Goal: Transaction & Acquisition: Purchase product/service

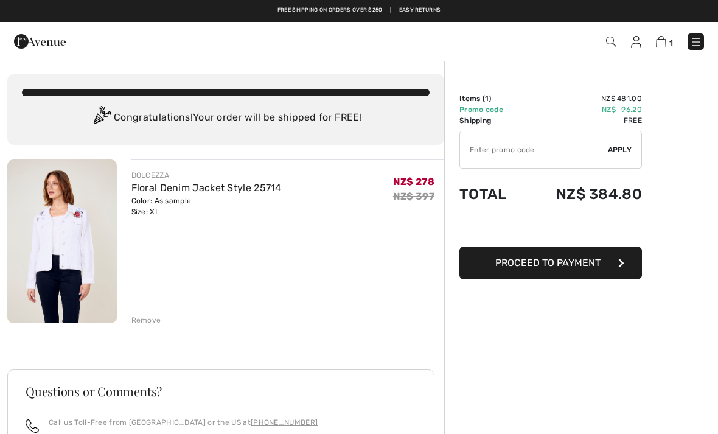
click at [60, 237] on img at bounding box center [62, 241] width 110 height 164
click at [206, 193] on link "Floral Denim Jacket Style 25714" at bounding box center [206, 188] width 150 height 12
click at [231, 183] on link "Floral Denim Jacket Style 25714" at bounding box center [206, 188] width 150 height 12
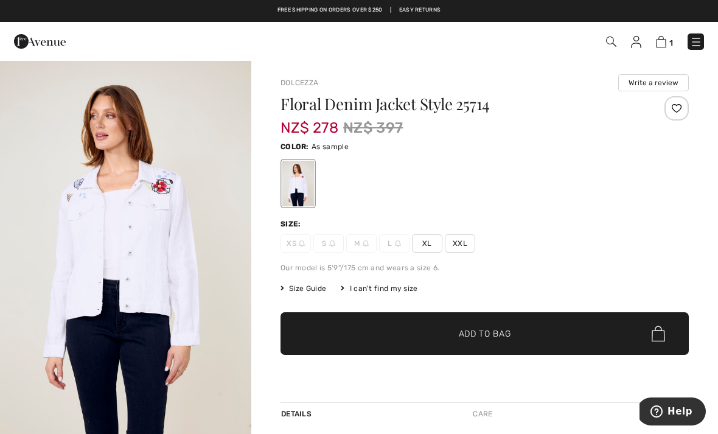
click at [609, 40] on img at bounding box center [611, 42] width 10 height 10
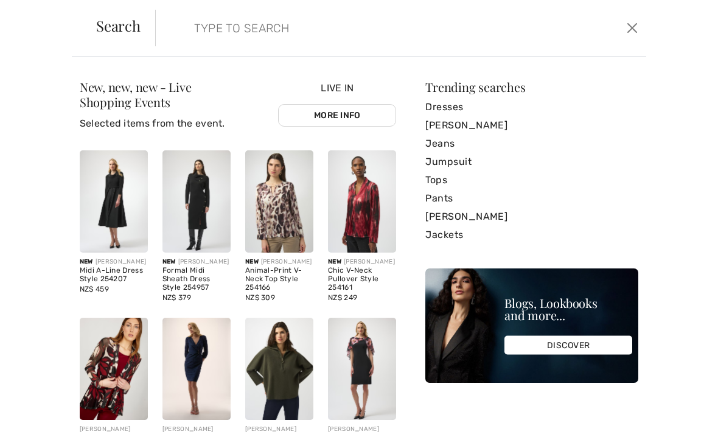
click at [228, 29] on input "search" at bounding box center [349, 28] width 329 height 37
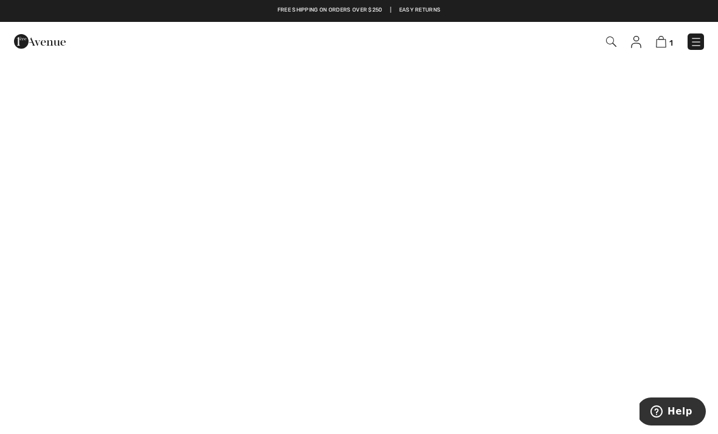
click at [619, 38] on span "1" at bounding box center [506, 41] width 395 height 16
click at [619, 37] on span "1" at bounding box center [506, 41] width 395 height 16
click at [612, 37] on img at bounding box center [611, 42] width 10 height 10
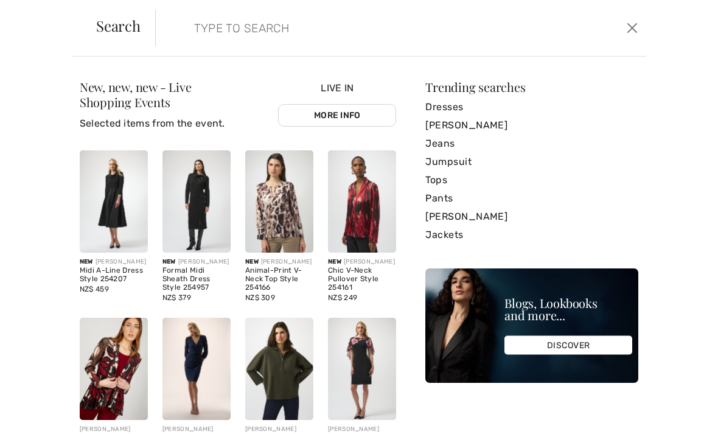
click at [506, 122] on link "[PERSON_NAME]" at bounding box center [531, 125] width 213 height 18
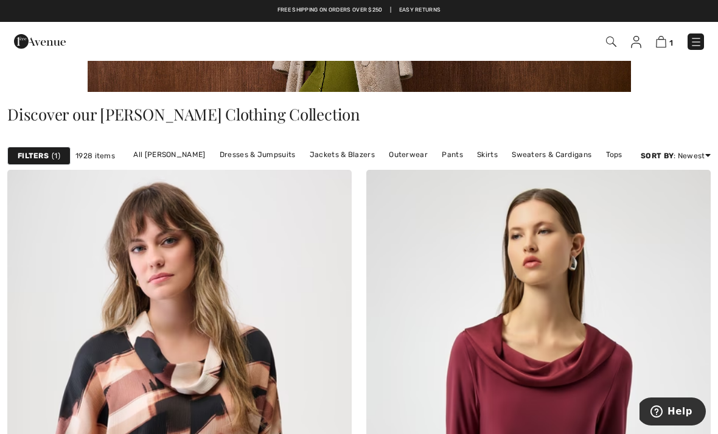
scroll to position [221, 0]
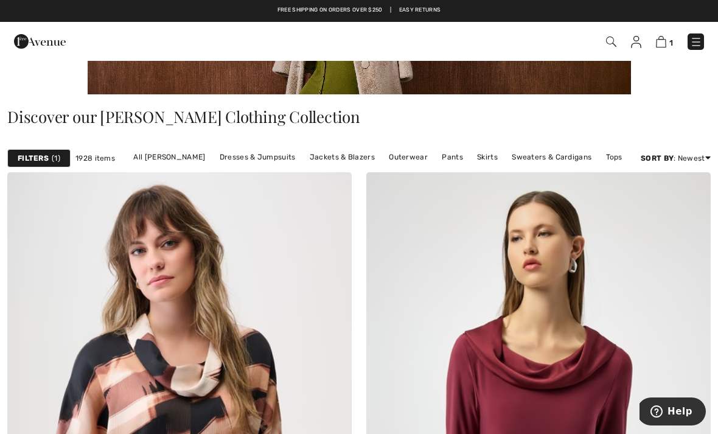
click at [674, 197] on link "Price: Low to High" at bounding box center [662, 191] width 78 height 18
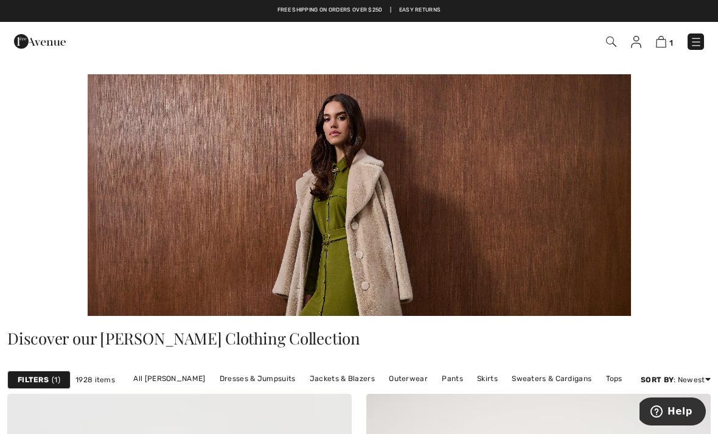
click at [616, 42] on img at bounding box center [611, 42] width 10 height 10
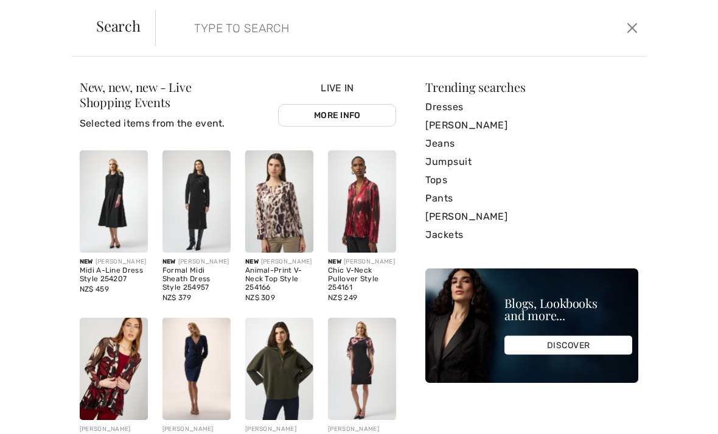
click at [232, 31] on input "search" at bounding box center [349, 28] width 329 height 37
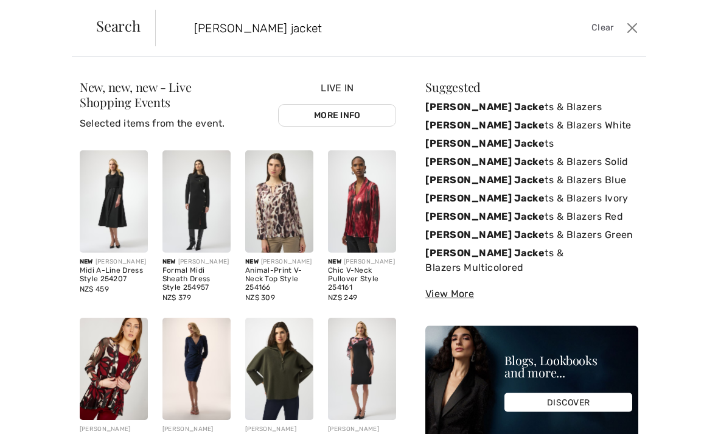
type input "Joseph Ribkoff jacket"
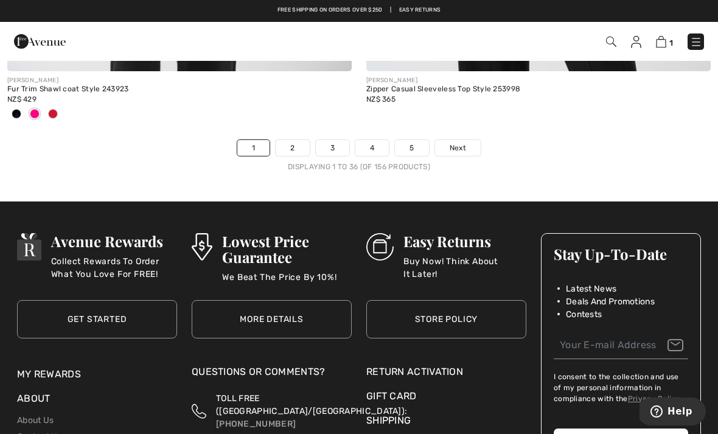
scroll to position [10629, 0]
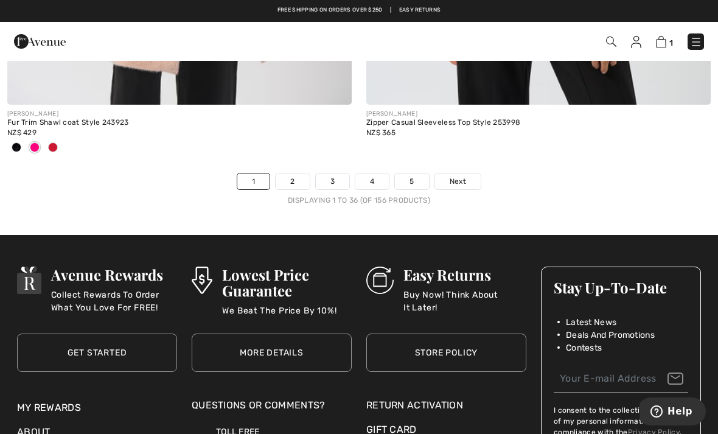
click at [470, 173] on link "Next" at bounding box center [458, 181] width 46 height 16
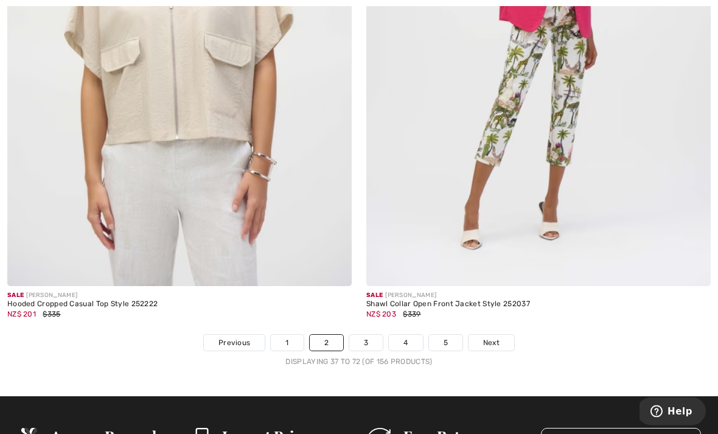
scroll to position [10367, 0]
click at [506, 336] on link "Next" at bounding box center [491, 343] width 46 height 16
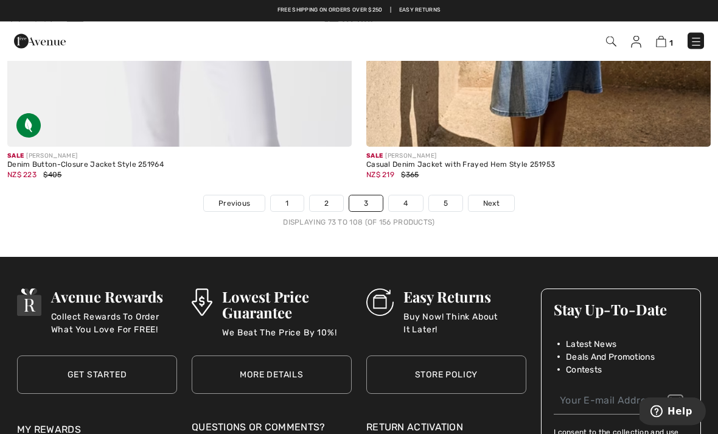
scroll to position [10607, 0]
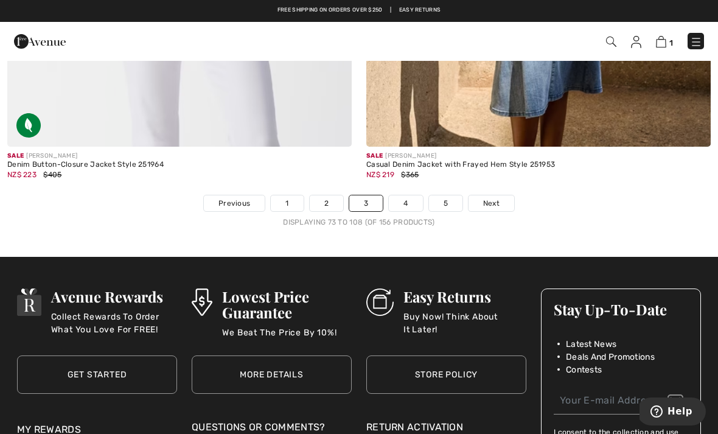
click at [403, 198] on link "4" at bounding box center [405, 203] width 33 height 16
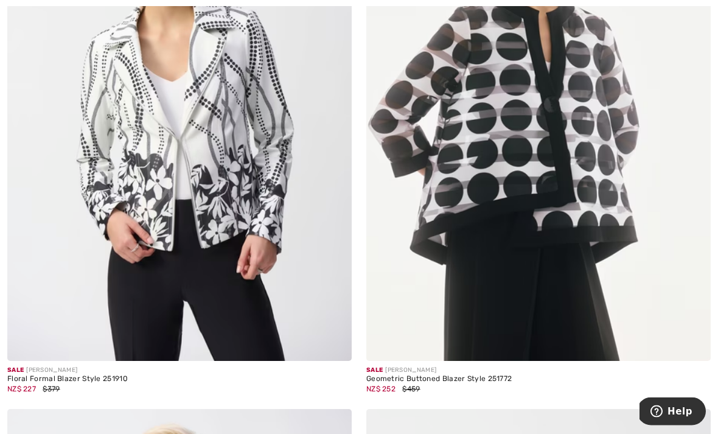
scroll to position [320, 0]
click at [42, 302] on img at bounding box center [179, 102] width 344 height 517
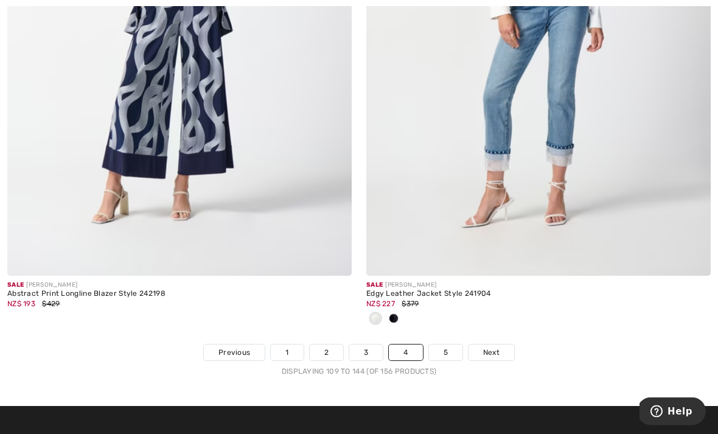
scroll to position [10359, 0]
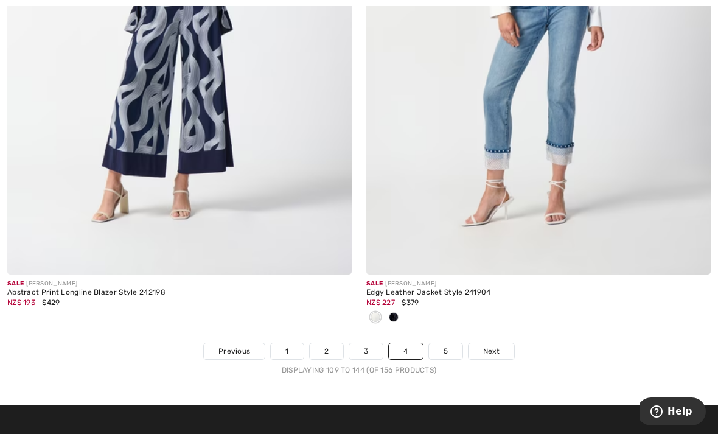
click at [450, 343] on link "5" at bounding box center [445, 351] width 33 height 16
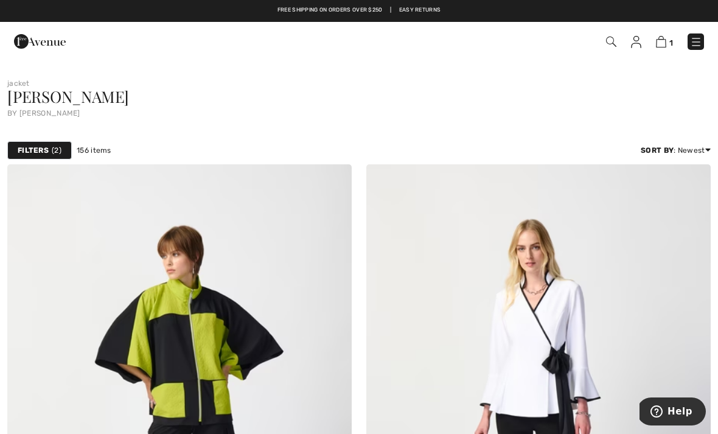
click at [53, 150] on span "2" at bounding box center [57, 150] width 10 height 11
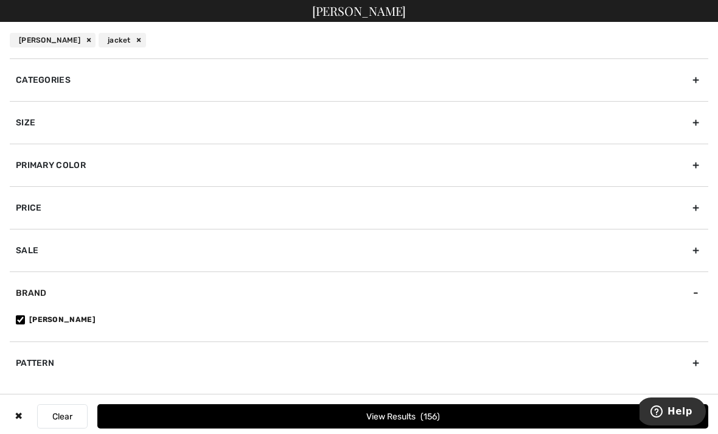
click at [18, 128] on div "Size" at bounding box center [359, 122] width 698 height 43
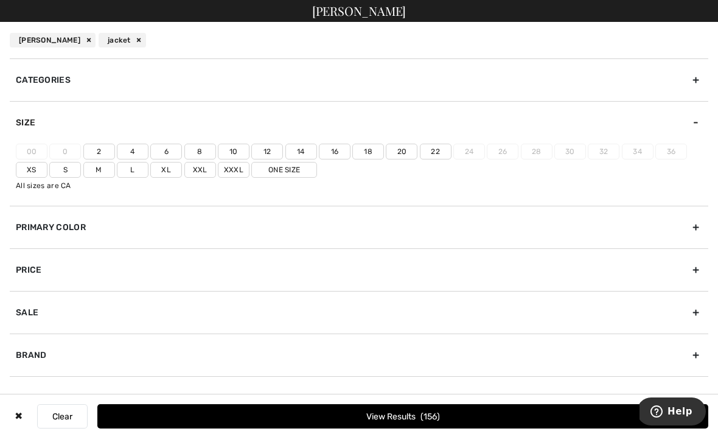
click at [193, 162] on label "Xxl" at bounding box center [200, 170] width 32 height 16
click at [0, 0] on input"] "Xxl" at bounding box center [0, 0] width 0 height 0
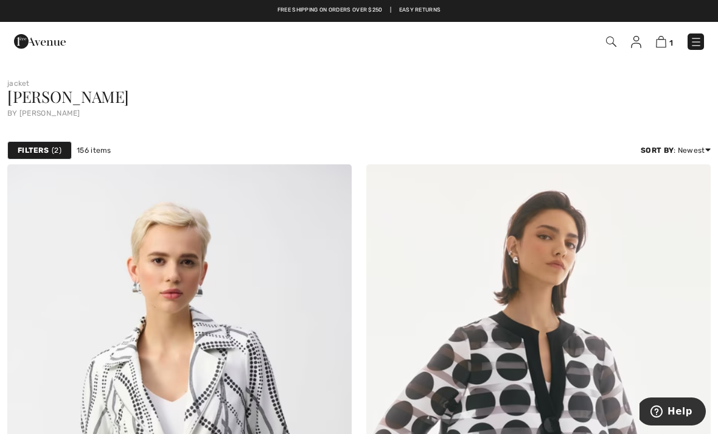
click at [632, 38] on img at bounding box center [636, 42] width 10 height 12
click at [639, 40] on img at bounding box center [636, 42] width 10 height 12
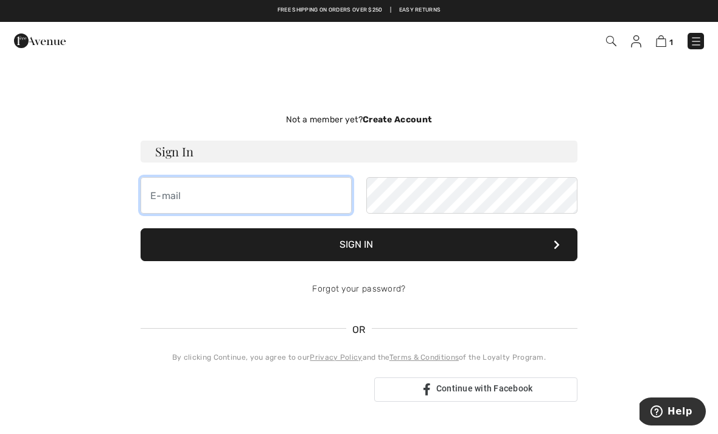
click at [178, 198] on input "email" at bounding box center [246, 195] width 211 height 37
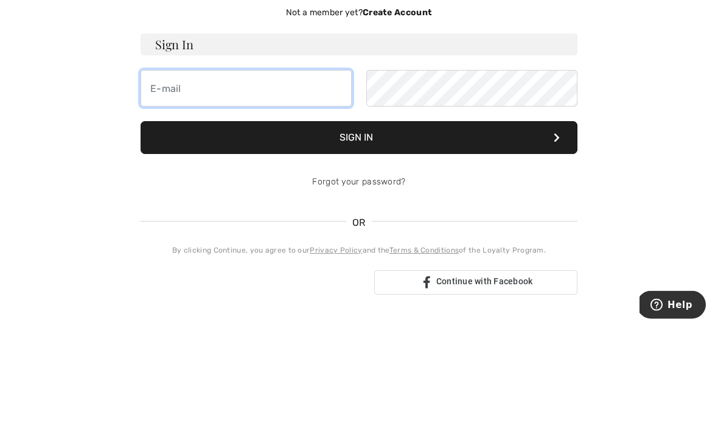
type input "[PERSON_NAME][EMAIL_ADDRESS][DOMAIN_NAME]"
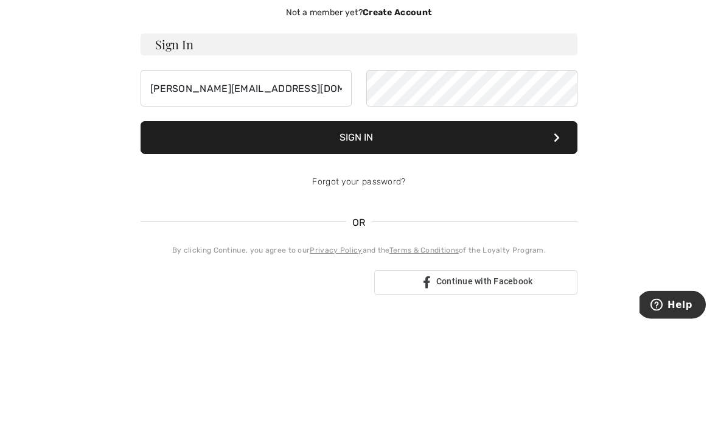
scroll to position [107, 0]
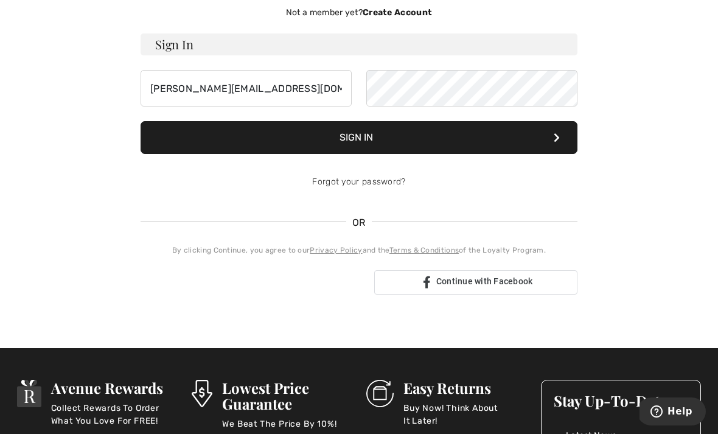
click at [456, 119] on form "Sign In [PERSON_NAME][EMAIL_ADDRESS][DOMAIN_NAME] Sign In Forgot your password?" at bounding box center [359, 116] width 437 height 167
click at [204, 126] on button "Sign In" at bounding box center [359, 137] width 437 height 33
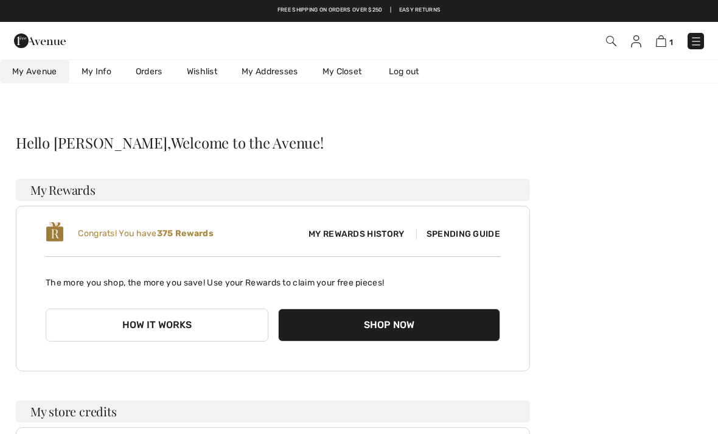
click at [203, 72] on link "Wishlist" at bounding box center [202, 71] width 55 height 23
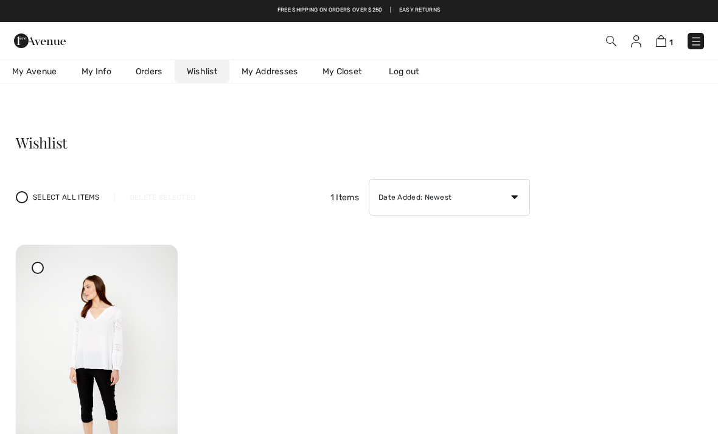
click at [347, 71] on link "My Closet" at bounding box center [342, 71] width 64 height 23
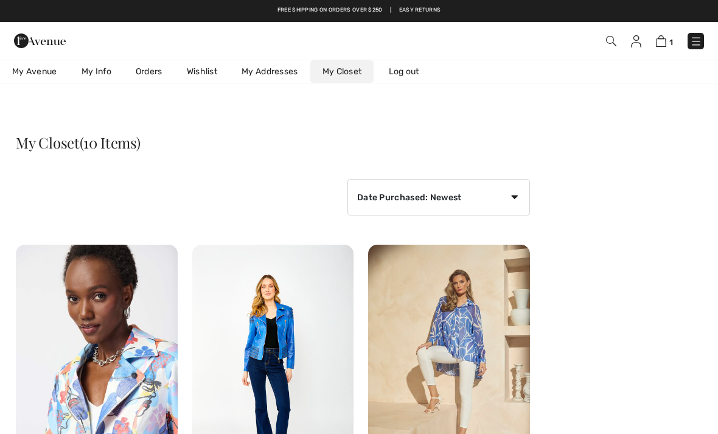
click at [198, 73] on link "Wishlist" at bounding box center [202, 71] width 55 height 23
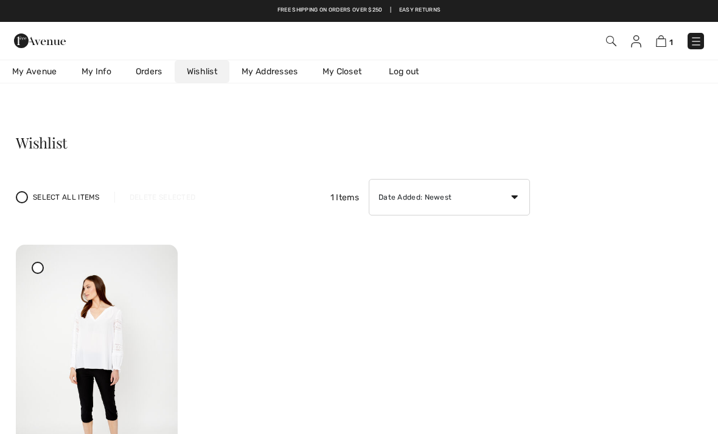
click at [602, 35] on span "1" at bounding box center [506, 41] width 395 height 16
click at [609, 38] on img at bounding box center [611, 41] width 10 height 10
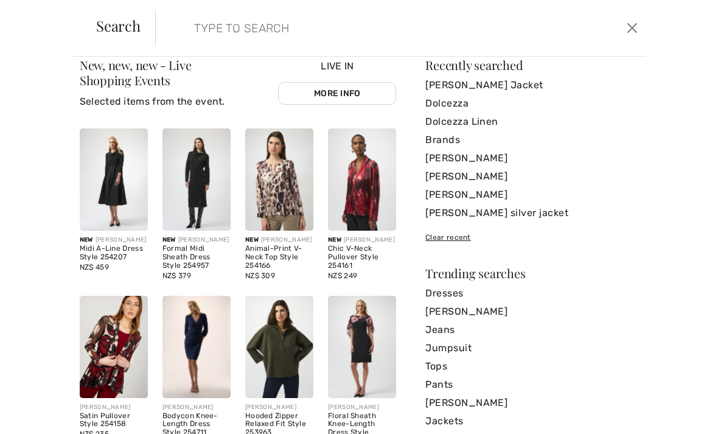
scroll to position [25, 0]
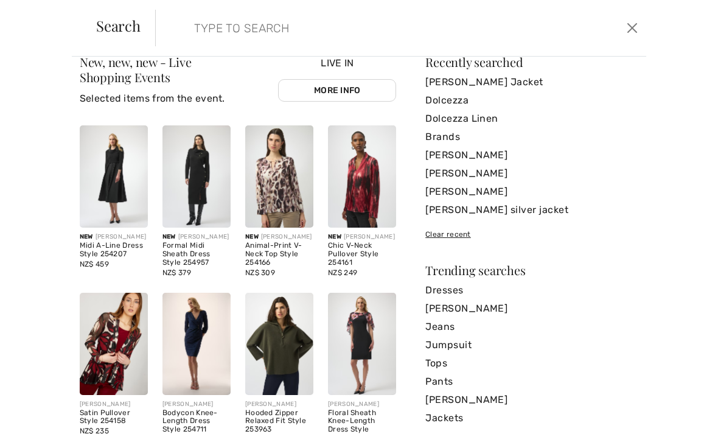
click at [2, 296] on div "New, new, new - Live Shopping Events Selected items from the event. Live In Mor…" at bounding box center [359, 245] width 718 height 377
click at [496, 177] on link "[PERSON_NAME]" at bounding box center [531, 173] width 213 height 18
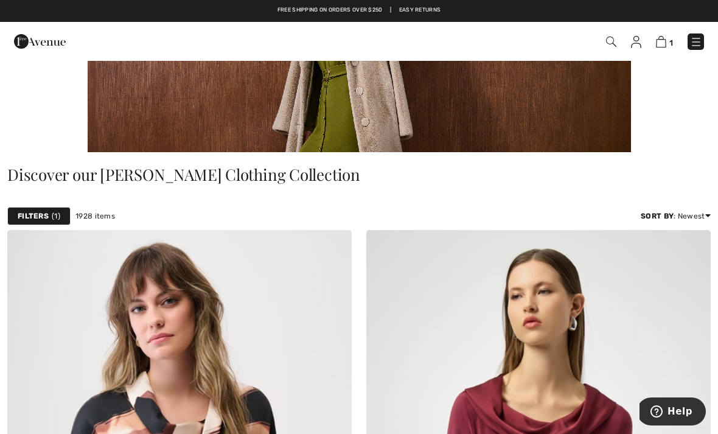
scroll to position [158, 0]
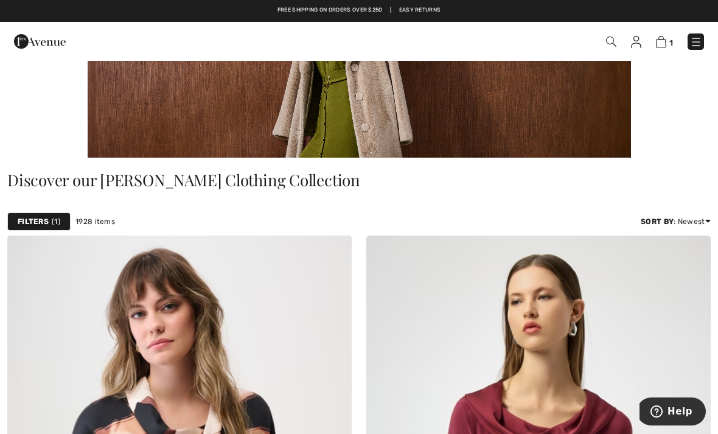
click at [40, 215] on div "Filters 1" at bounding box center [38, 221] width 63 height 18
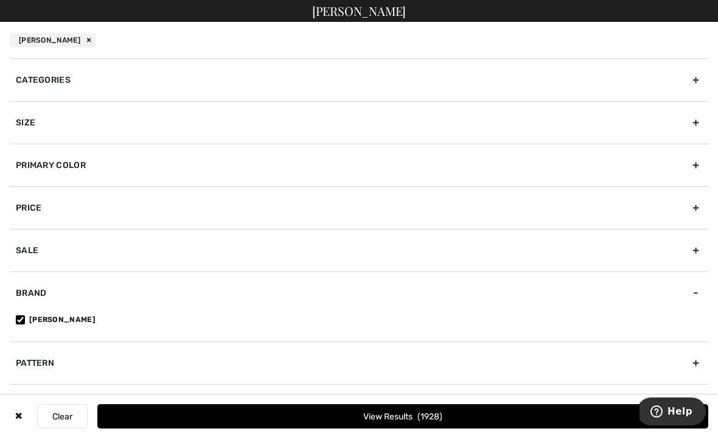
click at [28, 85] on div "Categories" at bounding box center [359, 79] width 698 height 43
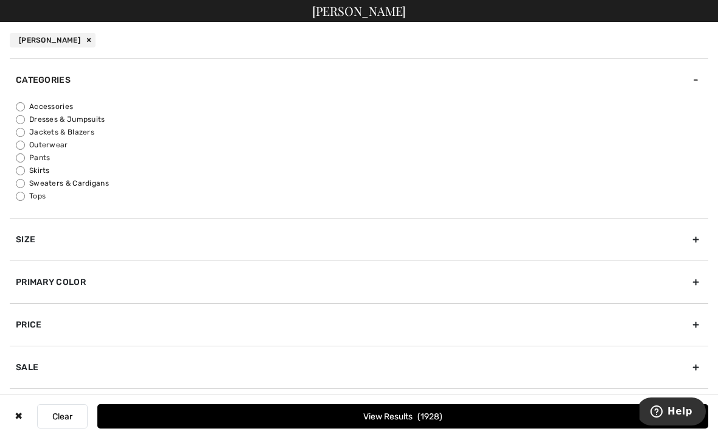
click at [39, 142] on label "Outerwear" at bounding box center [362, 144] width 692 height 11
click at [25, 142] on input "Outerwear" at bounding box center [20, 145] width 9 height 9
radio input "true"
click at [23, 128] on input "Jackets & Blazers" at bounding box center [20, 132] width 9 height 9
radio input "true"
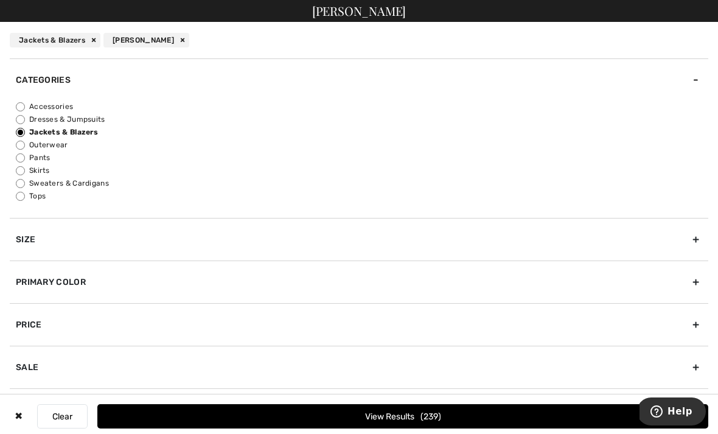
click at [22, 144] on input "Outerwear" at bounding box center [20, 145] width 9 height 9
radio input "true"
click at [21, 136] on input "Jackets & Blazers" at bounding box center [20, 132] width 9 height 9
radio input "true"
click at [495, 428] on button "View Results 239" at bounding box center [402, 416] width 611 height 24
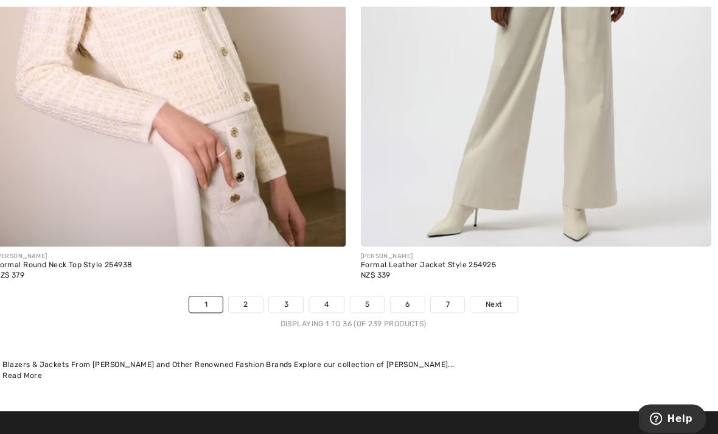
scroll to position [10487, 0]
click at [489, 294] on span "Next" at bounding box center [497, 299] width 16 height 11
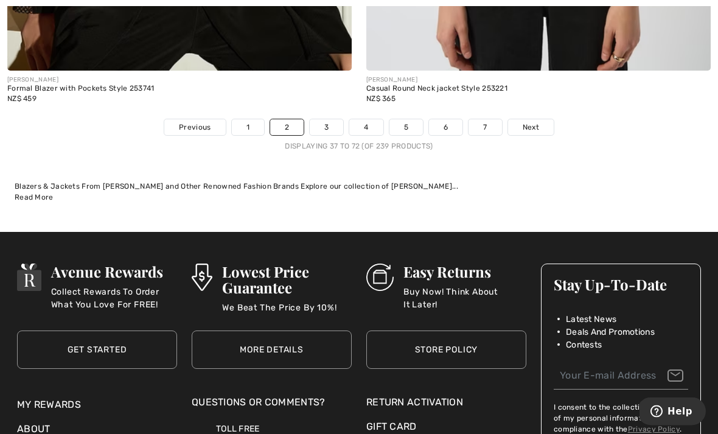
scroll to position [10578, 0]
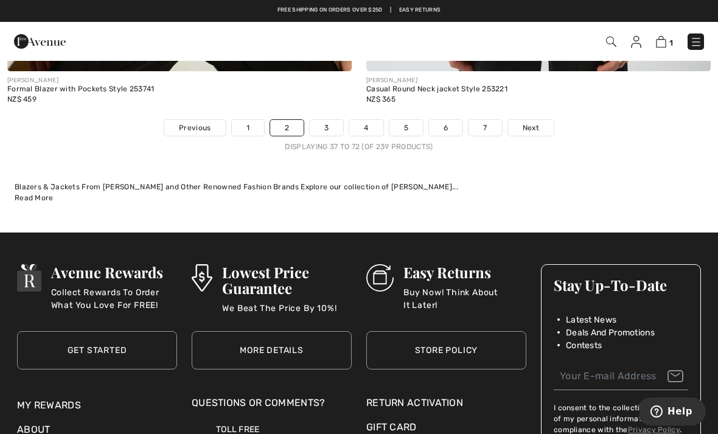
click at [321, 120] on link "3" at bounding box center [326, 128] width 33 height 16
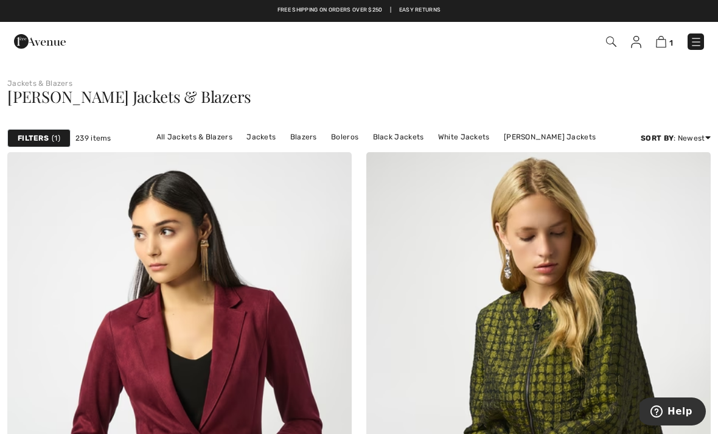
click at [606, 40] on img at bounding box center [611, 42] width 10 height 10
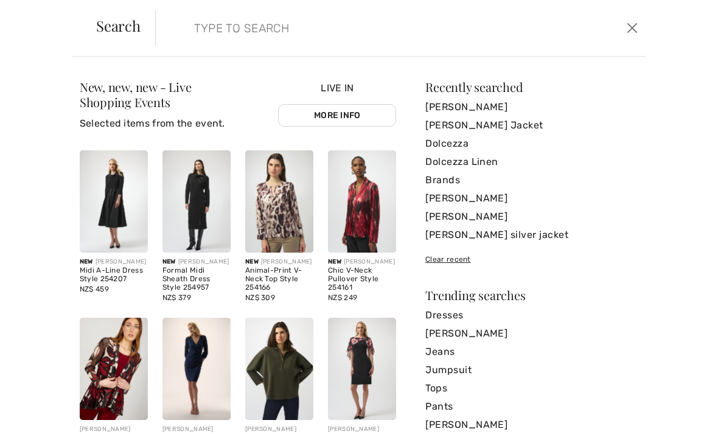
click at [224, 32] on input "search" at bounding box center [349, 28] width 329 height 37
type input "Scuba"
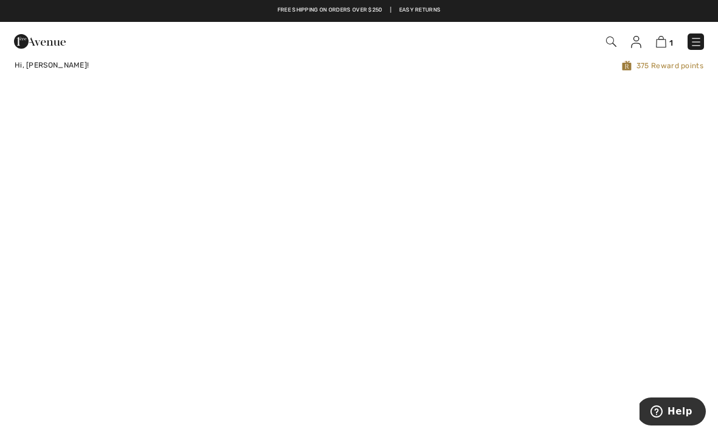
click at [639, 38] on img at bounding box center [636, 42] width 10 height 12
click at [640, 40] on img at bounding box center [636, 42] width 10 height 12
click at [609, 45] on img at bounding box center [611, 42] width 10 height 10
click at [16, 40] on img at bounding box center [40, 41] width 52 height 24
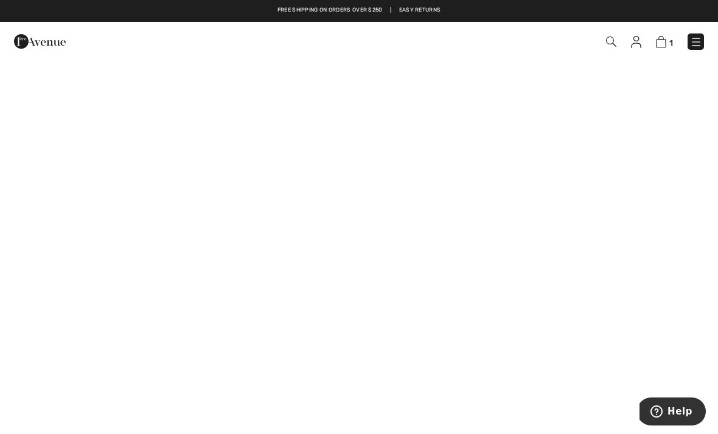
click at [625, 35] on span "1" at bounding box center [506, 41] width 395 height 16
click at [613, 46] on img at bounding box center [611, 42] width 10 height 10
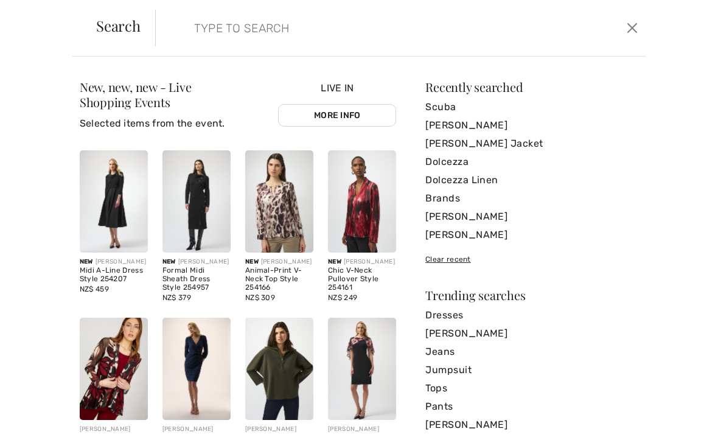
click at [611, 40] on form "Clear" at bounding box center [389, 28] width 468 height 37
click at [219, 27] on input "search" at bounding box center [349, 28] width 329 height 37
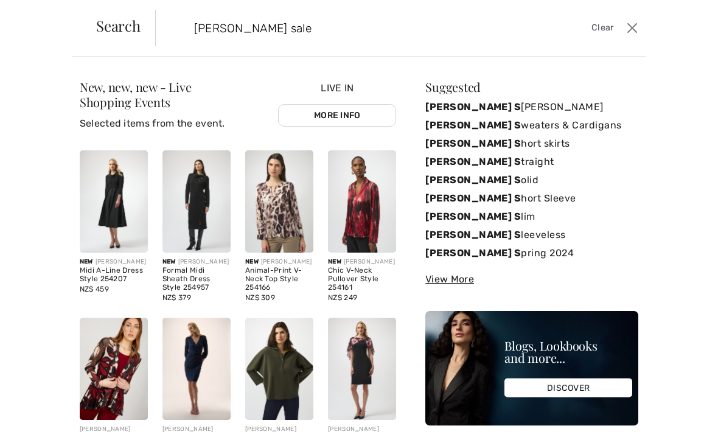
type input "[PERSON_NAME] sale"
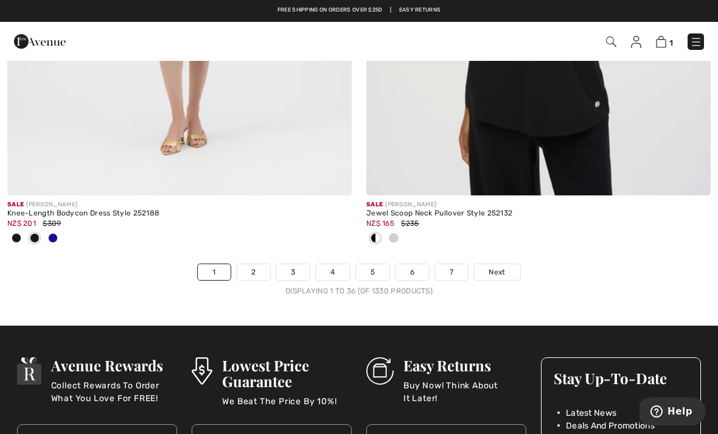
scroll to position [10548, 0]
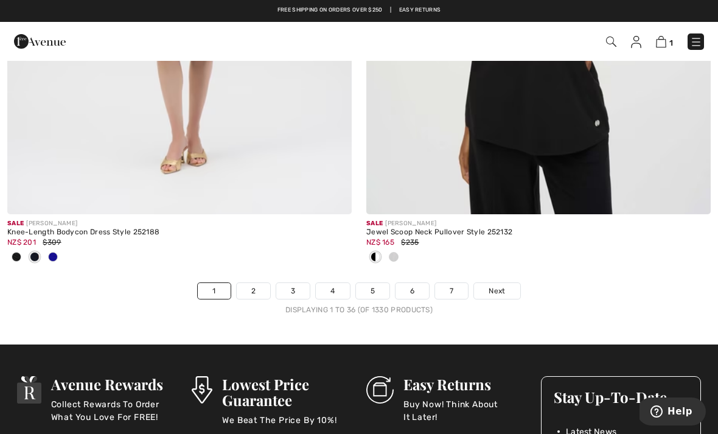
click at [496, 285] on span "Next" at bounding box center [497, 290] width 16 height 11
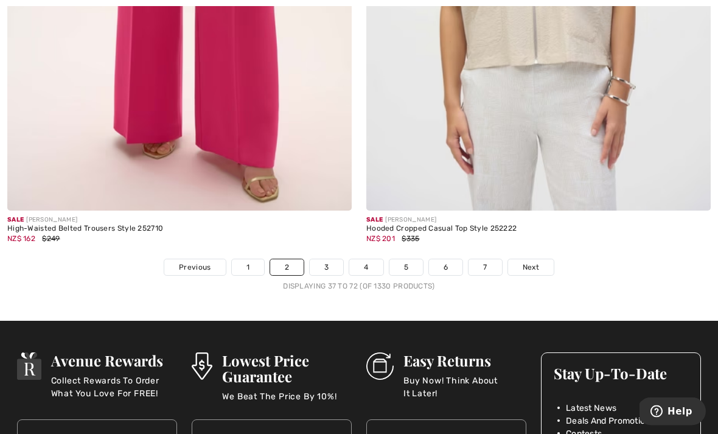
scroll to position [10777, 0]
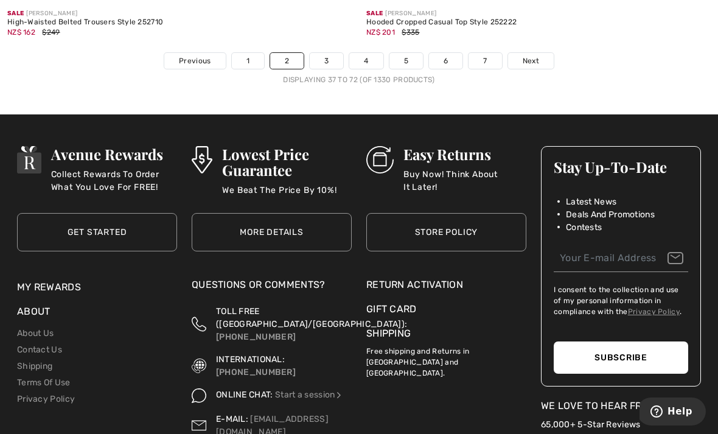
click at [296, 332] on link "[PHONE_NUMBER]" at bounding box center [256, 337] width 80 height 10
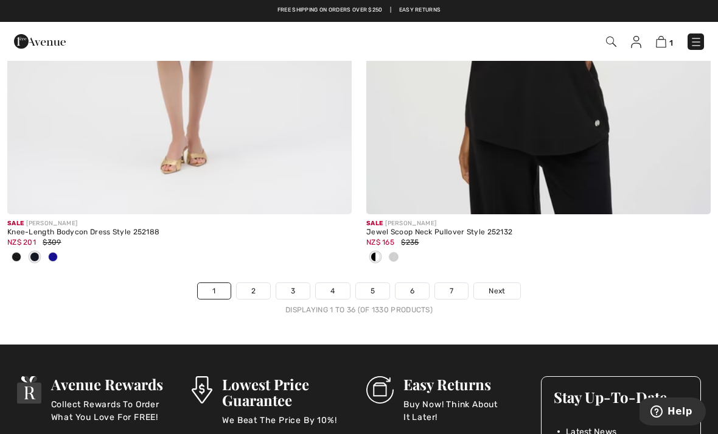
click at [287, 283] on link "3" at bounding box center [292, 291] width 33 height 16
click at [257, 283] on link "2" at bounding box center [253, 291] width 33 height 16
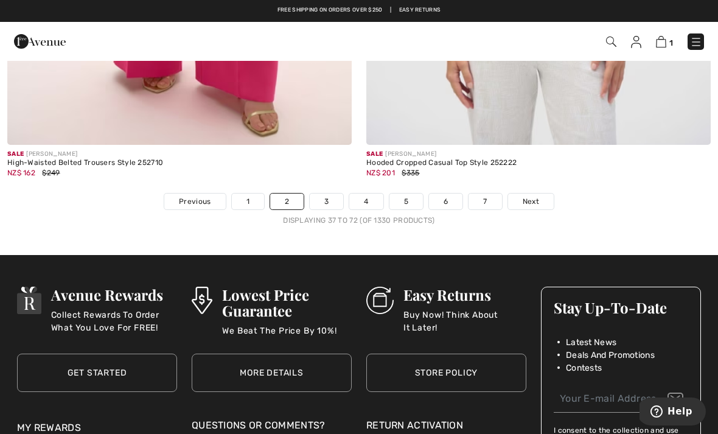
scroll to position [10581, 0]
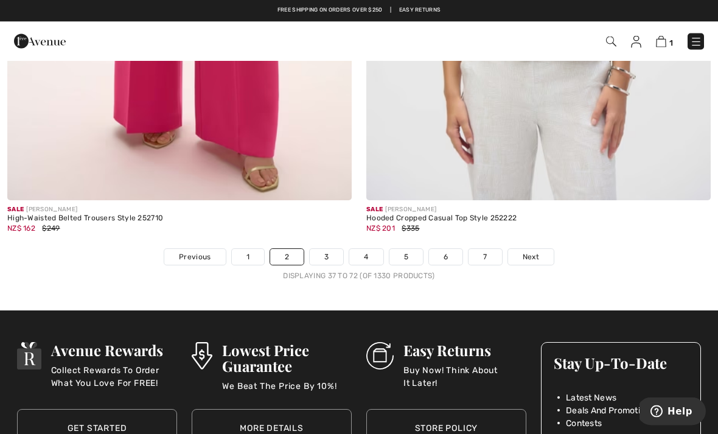
click at [245, 249] on link "1" at bounding box center [248, 257] width 32 height 16
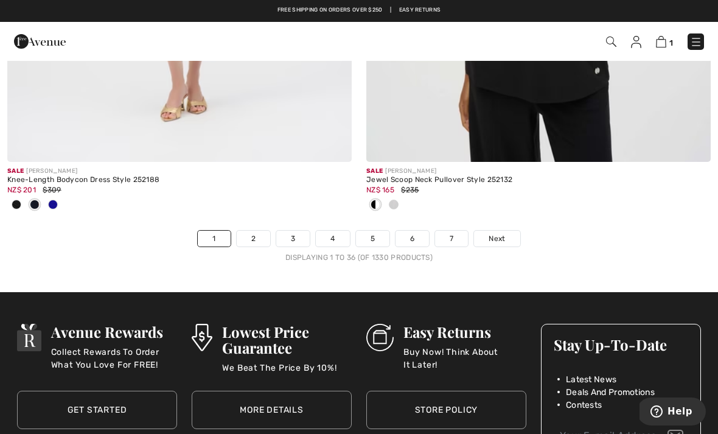
scroll to position [10599, 0]
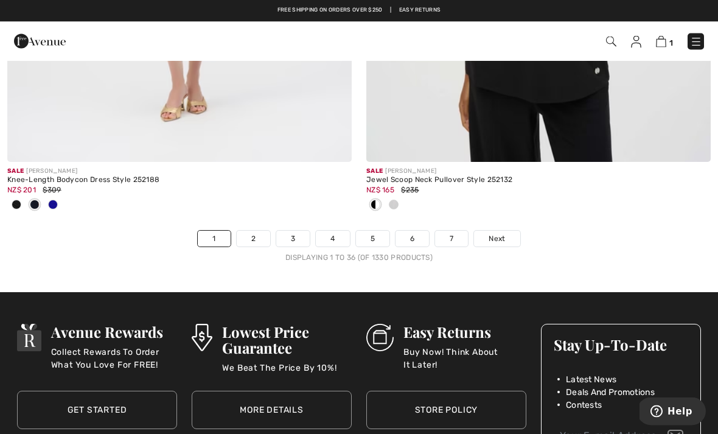
click at [298, 231] on link "3" at bounding box center [292, 239] width 33 height 16
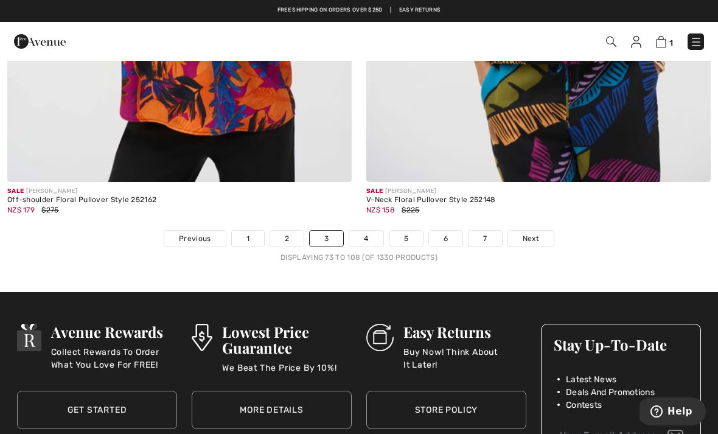
scroll to position [10476, 0]
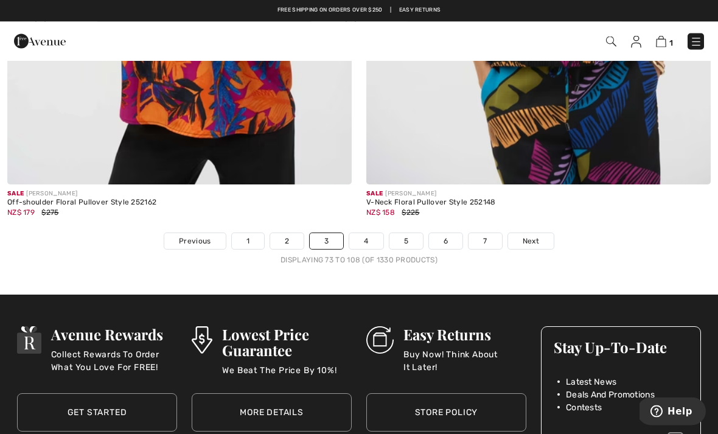
click at [369, 237] on link "4" at bounding box center [365, 242] width 33 height 16
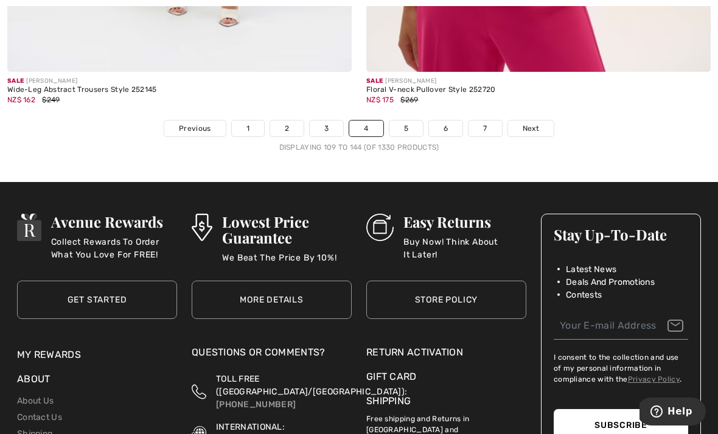
scroll to position [10503, 0]
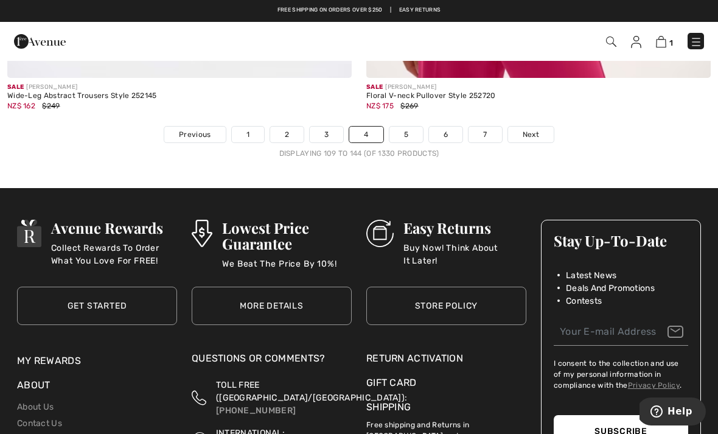
click at [410, 127] on link "5" at bounding box center [405, 135] width 33 height 16
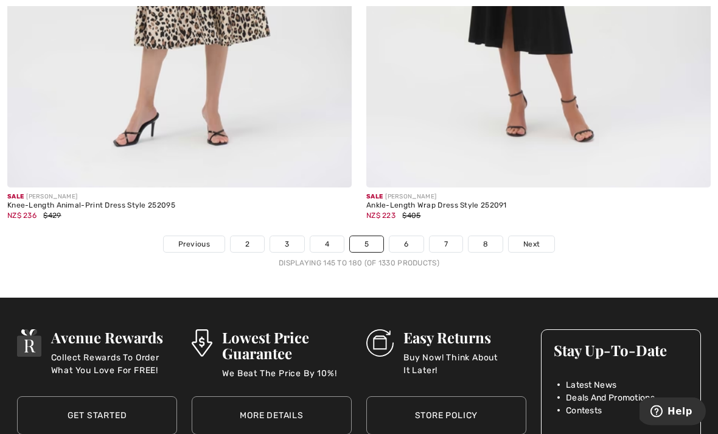
scroll to position [10354, 0]
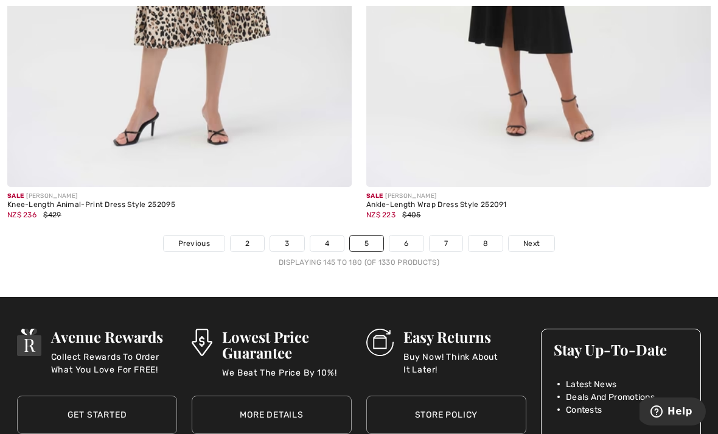
click at [415, 235] on link "6" at bounding box center [405, 243] width 33 height 16
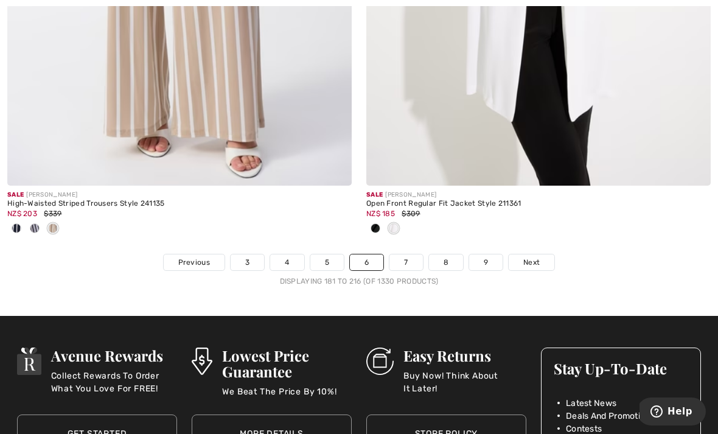
scroll to position [10600, 0]
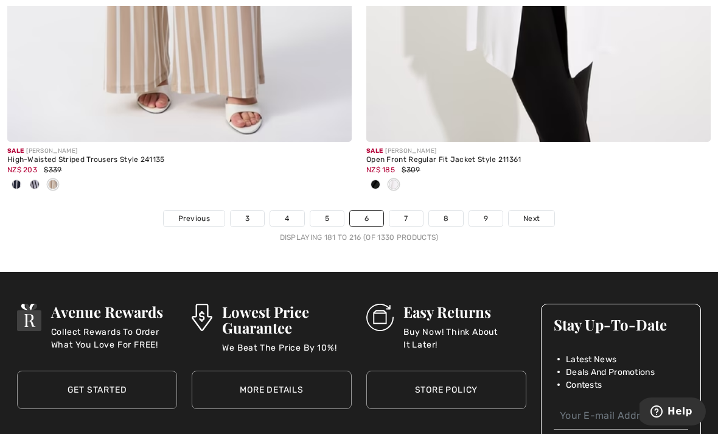
click at [538, 217] on link "Next" at bounding box center [532, 218] width 46 height 16
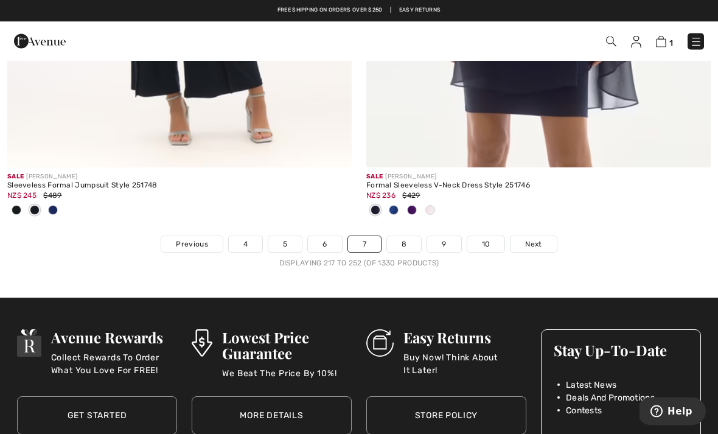
scroll to position [10662, 0]
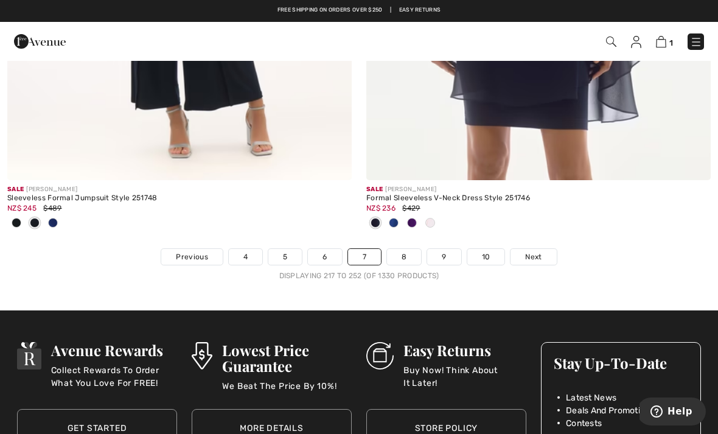
click at [403, 249] on link "8" at bounding box center [404, 257] width 34 height 16
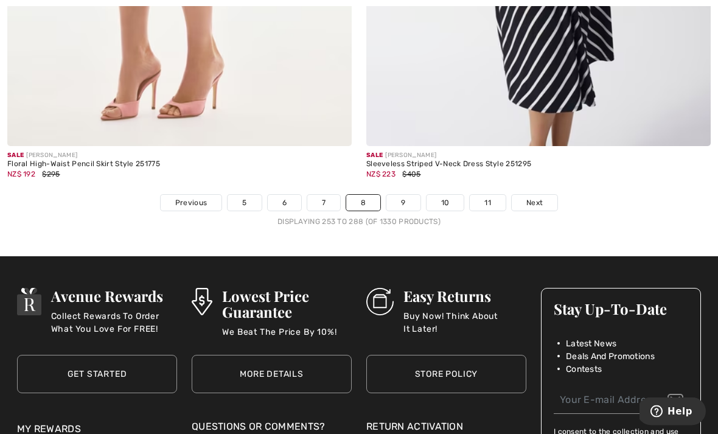
scroll to position [10656, 0]
click at [551, 195] on link "Next" at bounding box center [535, 203] width 46 height 16
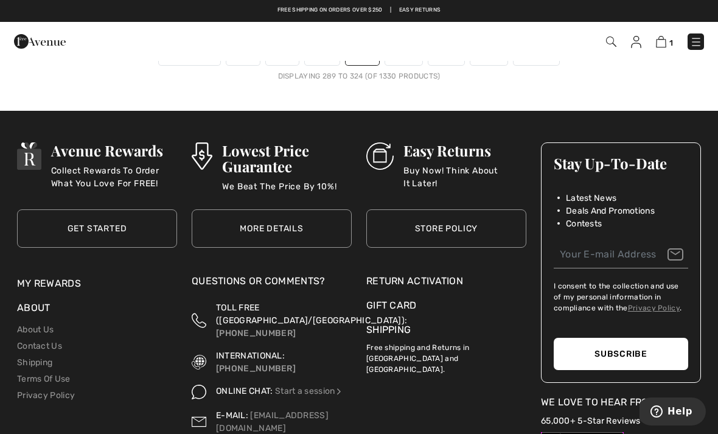
scroll to position [10586, 0]
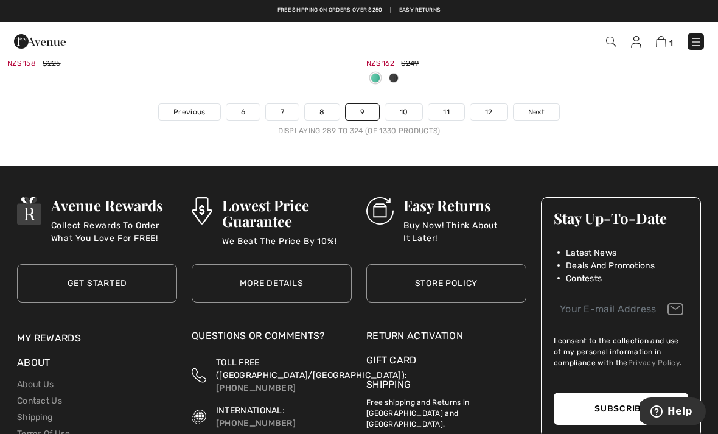
click at [546, 104] on link "Next" at bounding box center [536, 112] width 46 height 16
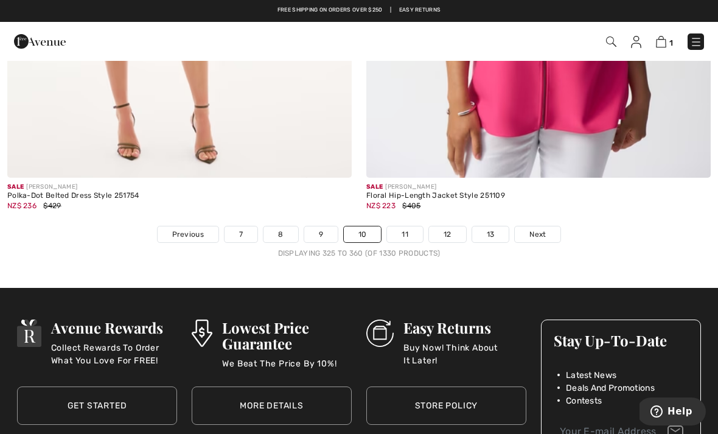
scroll to position [10447, 0]
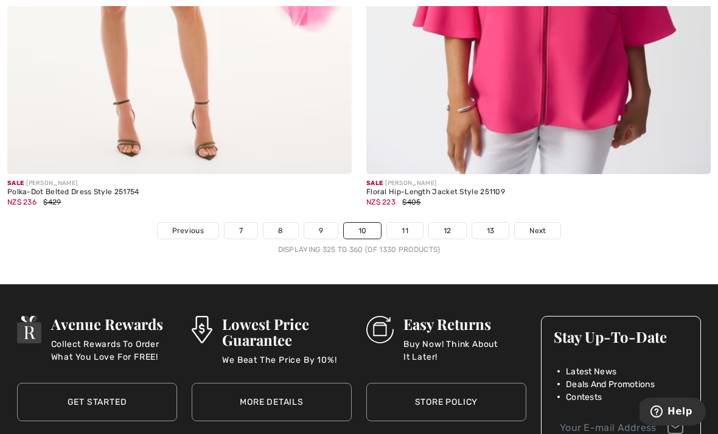
click at [411, 223] on link "11" at bounding box center [405, 231] width 36 height 16
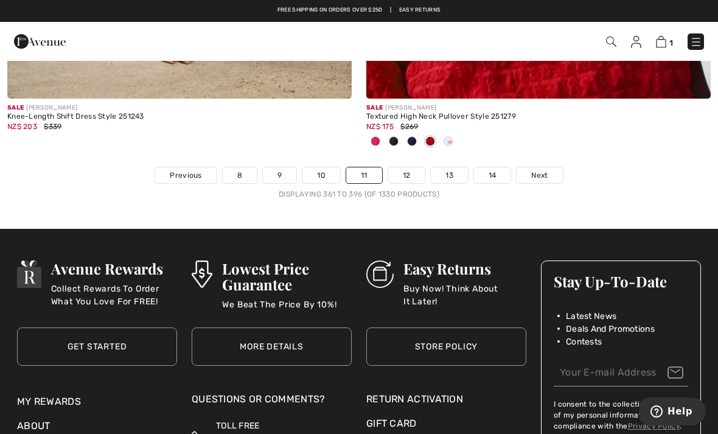
scroll to position [10622, 0]
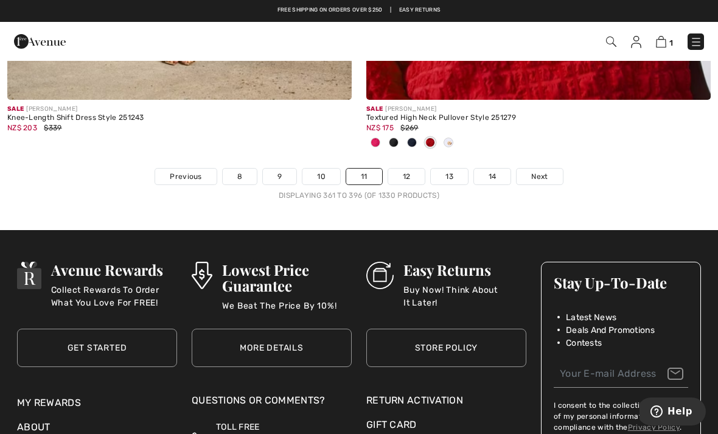
click at [411, 169] on link "12" at bounding box center [406, 177] width 37 height 16
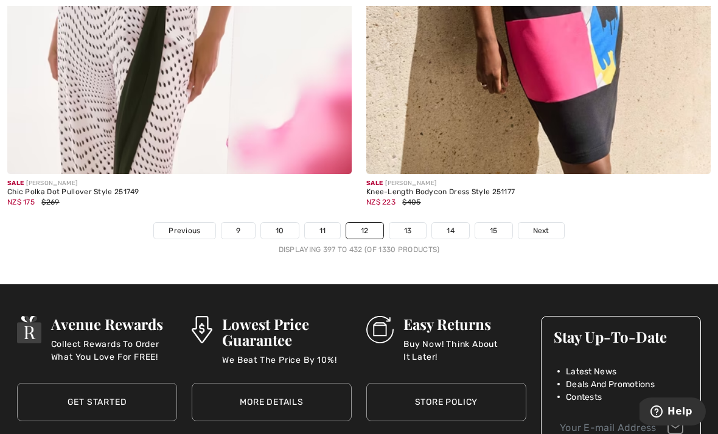
scroll to position [10684, 0]
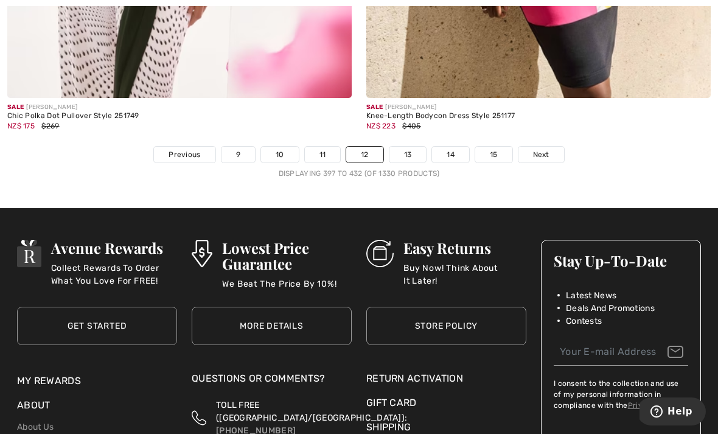
click at [414, 147] on link "13" at bounding box center [407, 155] width 37 height 16
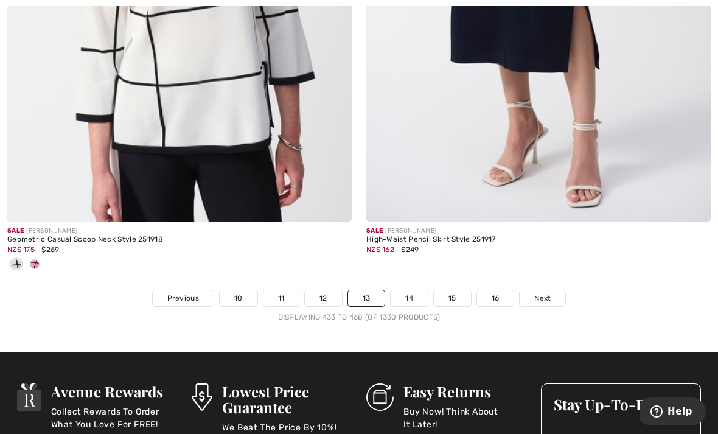
scroll to position [10401, 0]
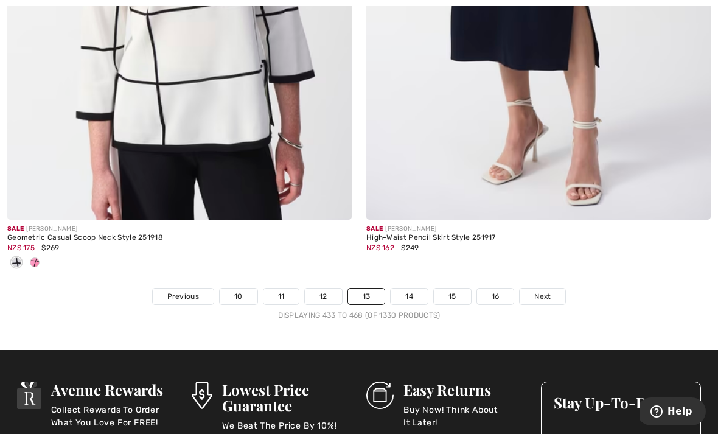
click at [553, 288] on link "Next" at bounding box center [543, 296] width 46 height 16
click at [539, 288] on link "Next" at bounding box center [543, 296] width 46 height 16
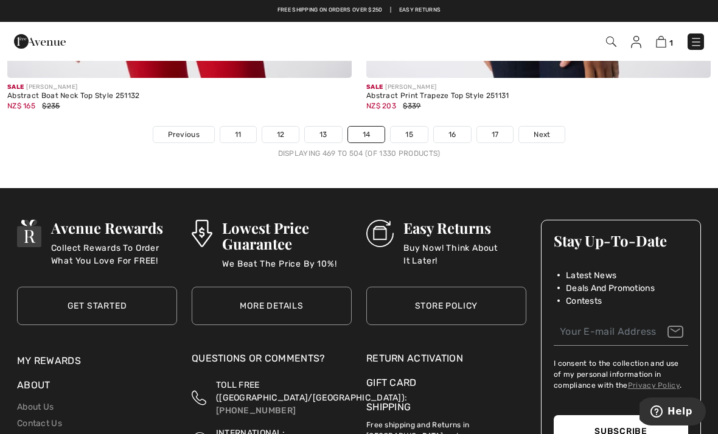
scroll to position [10457, 0]
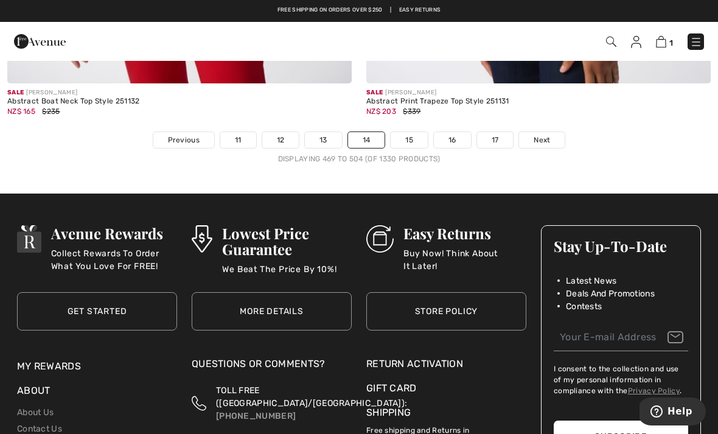
click at [543, 135] on span "Next" at bounding box center [542, 139] width 16 height 11
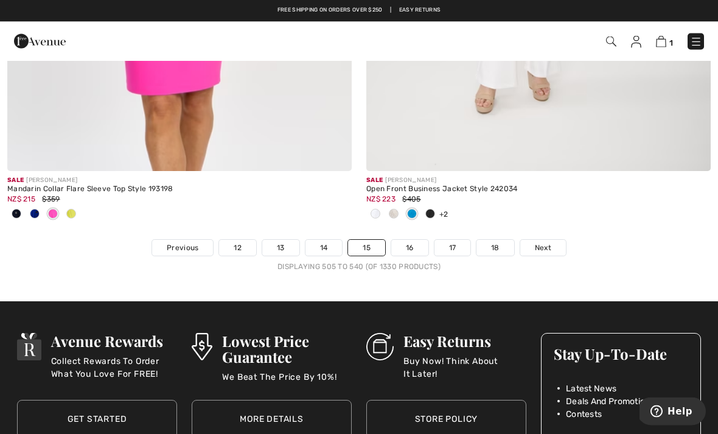
scroll to position [10490, 0]
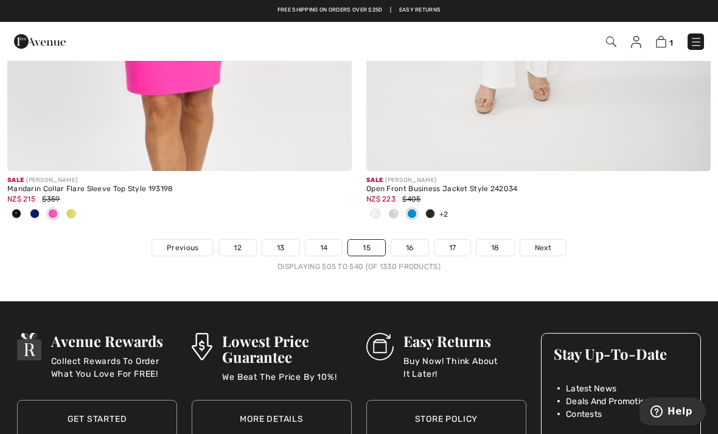
click at [543, 242] on span "Next" at bounding box center [543, 247] width 16 height 11
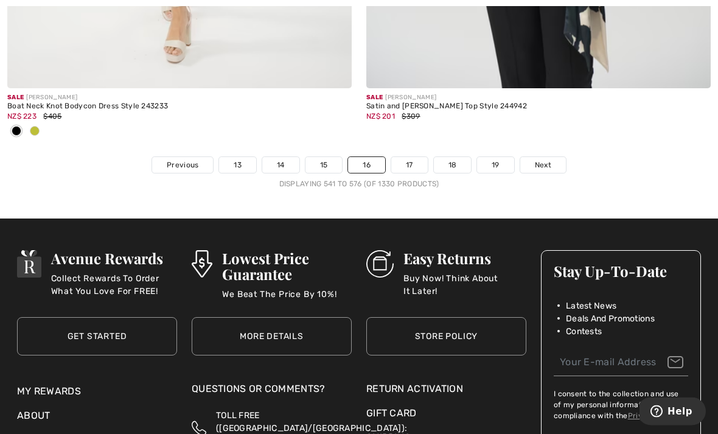
scroll to position [10634, 0]
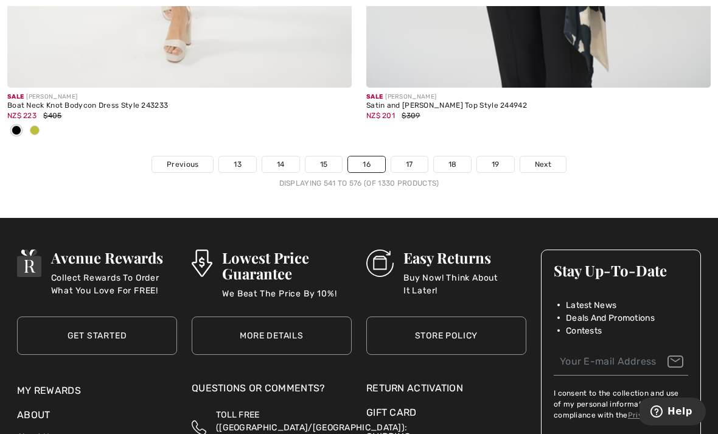
click at [537, 160] on span "Next" at bounding box center [543, 164] width 16 height 11
click at [544, 159] on span "Next" at bounding box center [543, 164] width 16 height 11
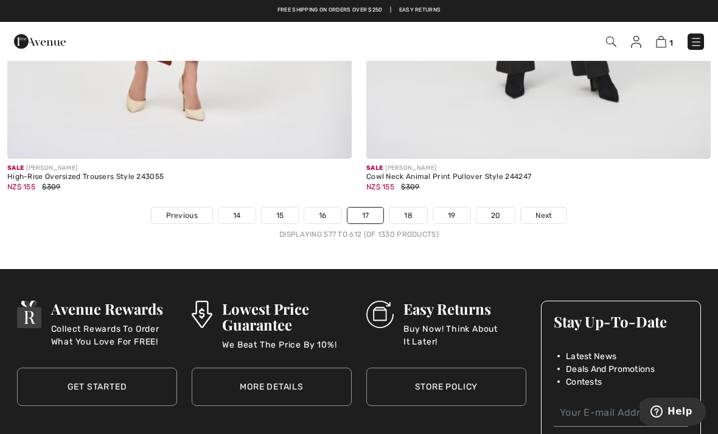
scroll to position [10504, 0]
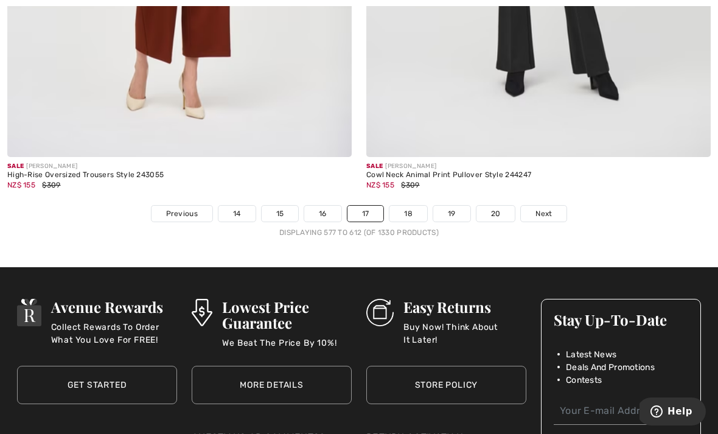
click at [543, 208] on span "Next" at bounding box center [543, 213] width 16 height 11
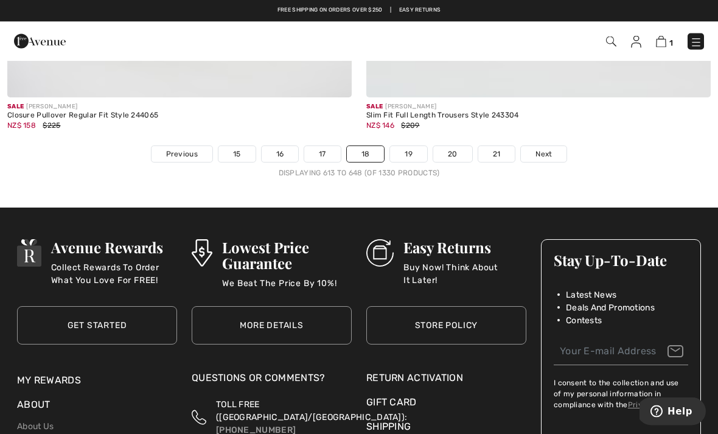
scroll to position [10644, 0]
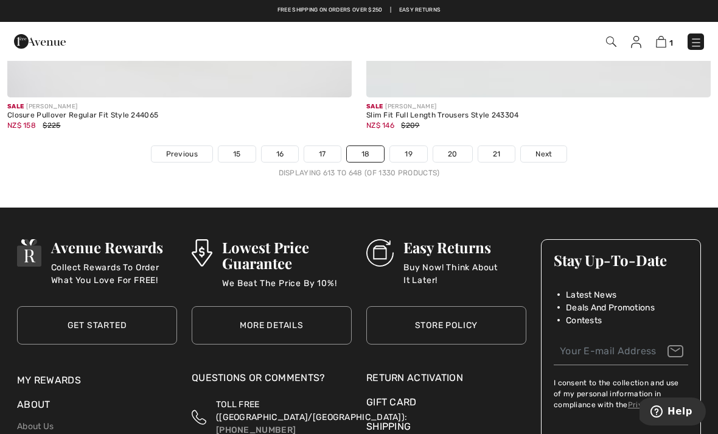
click at [544, 148] on span "Next" at bounding box center [543, 153] width 16 height 11
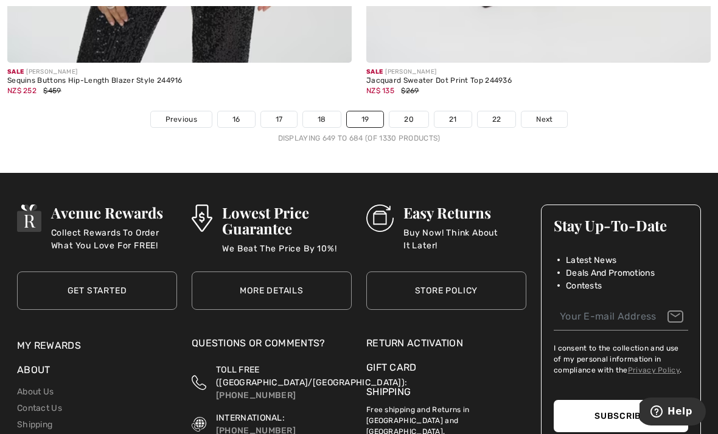
scroll to position [10600, 0]
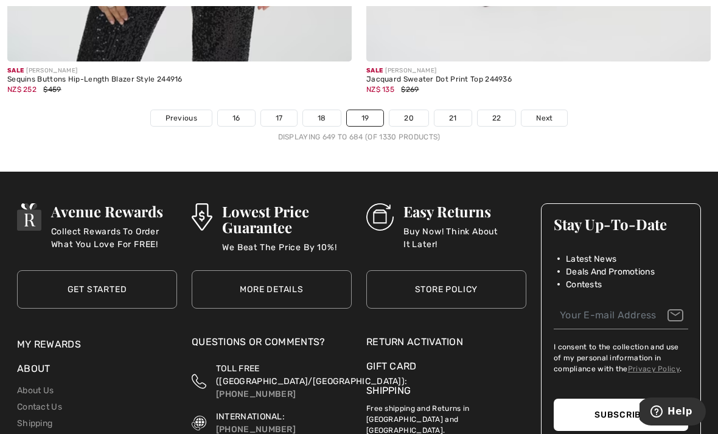
click at [412, 110] on link "20" at bounding box center [408, 118] width 39 height 16
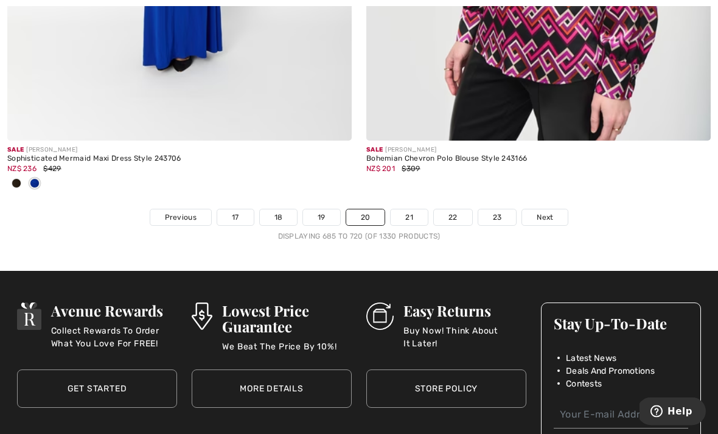
scroll to position [10434, 0]
click at [546, 212] on span "Next" at bounding box center [545, 217] width 16 height 11
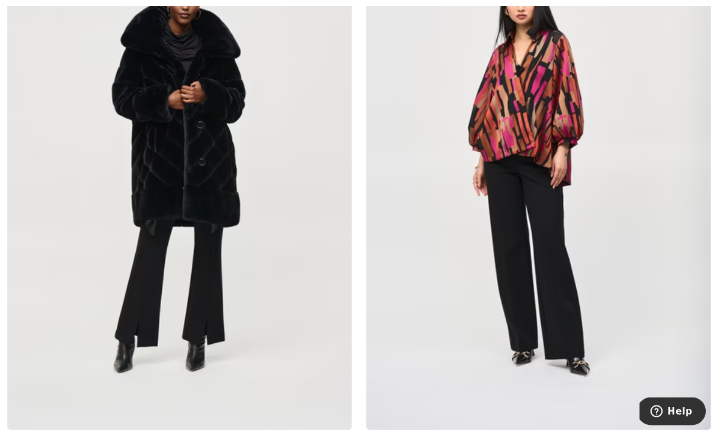
scroll to position [10172, 0]
click at [141, 199] on img at bounding box center [179, 171] width 344 height 517
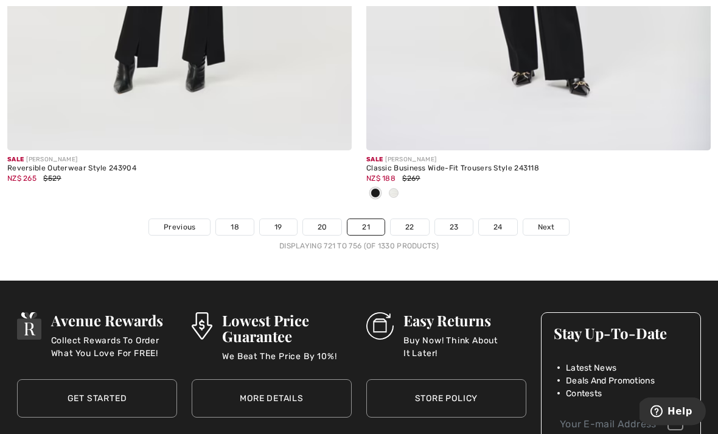
scroll to position [10451, 0]
click at [546, 221] on span "Next" at bounding box center [546, 226] width 16 height 11
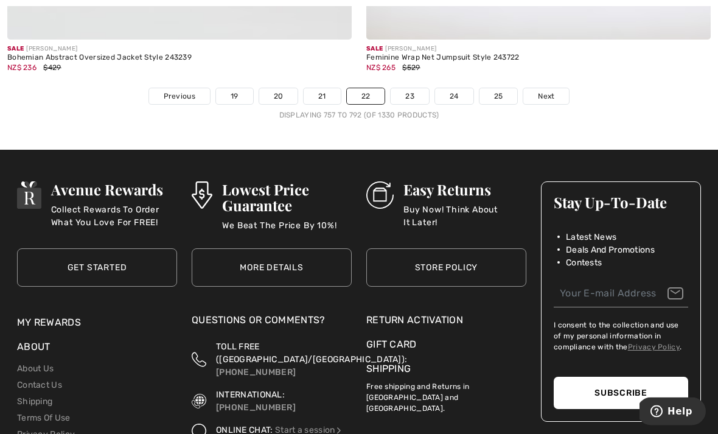
scroll to position [10524, 0]
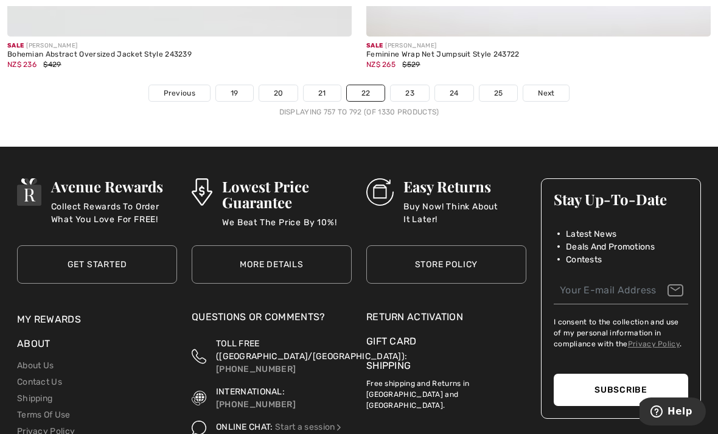
click at [543, 88] on span "Next" at bounding box center [546, 93] width 16 height 11
click at [547, 88] on span "Next" at bounding box center [546, 93] width 16 height 11
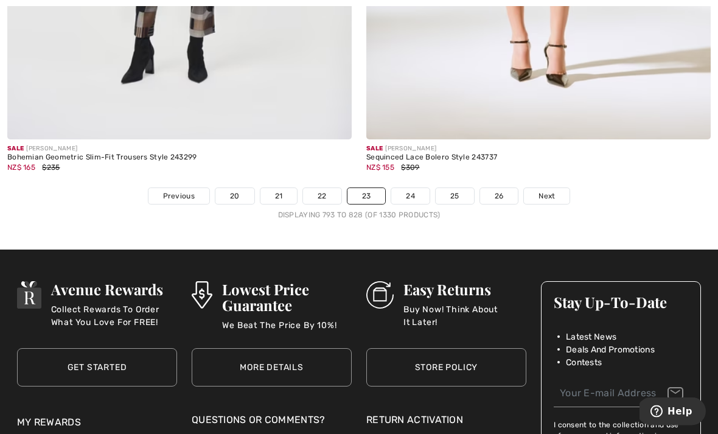
scroll to position [10450, 0]
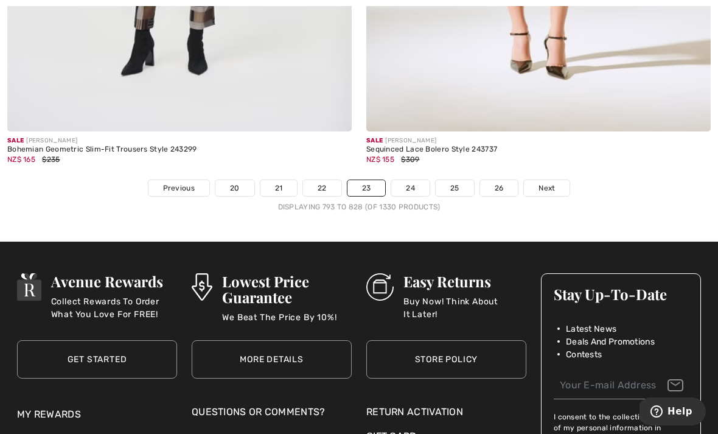
click at [548, 186] on link "Next" at bounding box center [547, 188] width 46 height 16
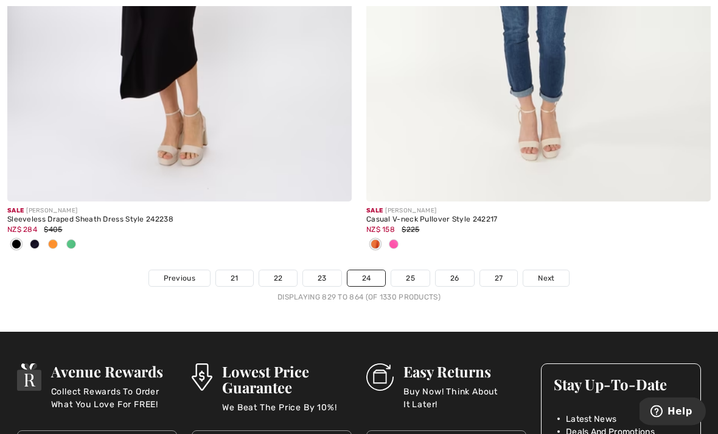
scroll to position [10541, 0]
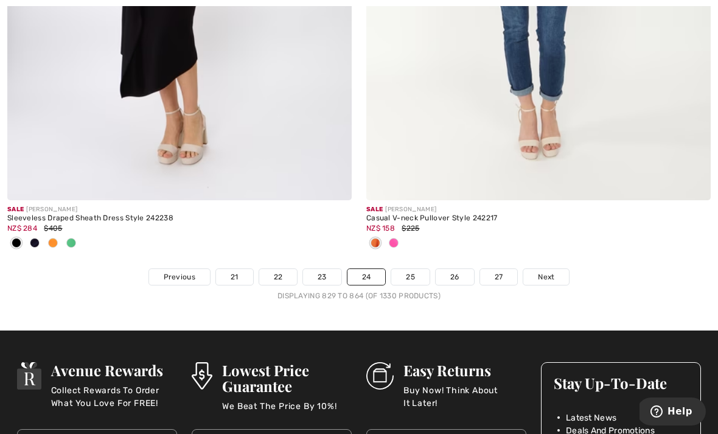
click at [548, 271] on span "Next" at bounding box center [546, 276] width 16 height 11
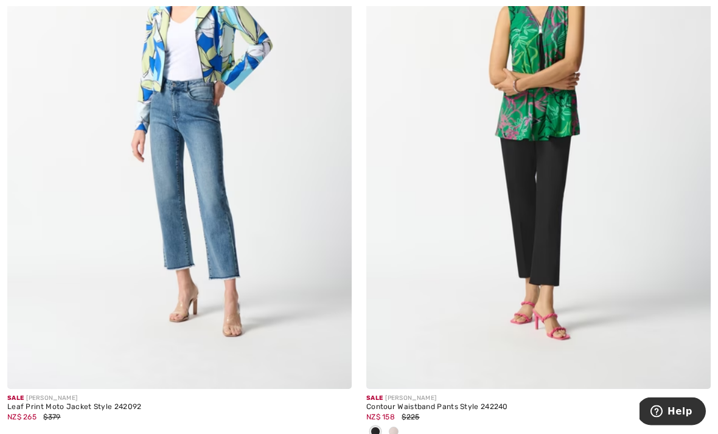
scroll to position [6209, 0]
click at [146, 176] on img at bounding box center [179, 130] width 344 height 517
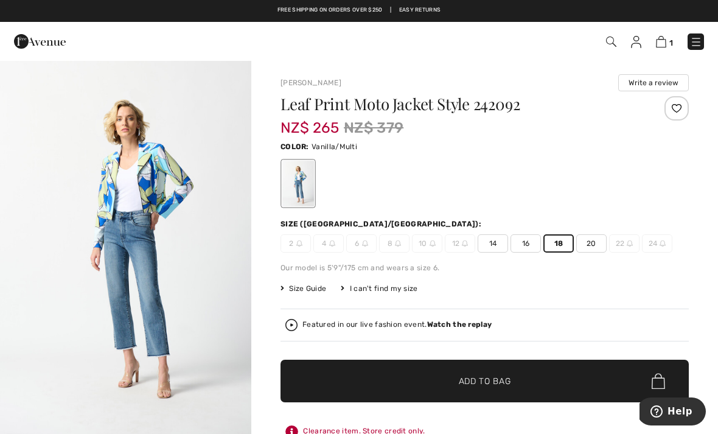
click at [614, 377] on span "✔ Added to Bag Add to Bag" at bounding box center [484, 381] width 408 height 43
click at [664, 38] on img at bounding box center [660, 42] width 10 height 12
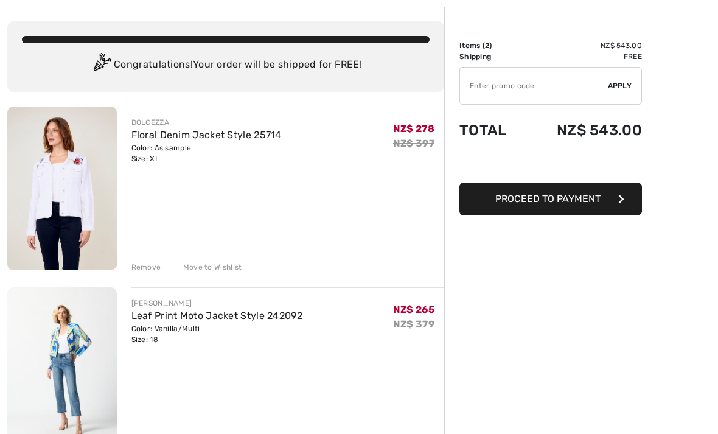
click at [156, 266] on div "Remove" at bounding box center [146, 267] width 30 height 11
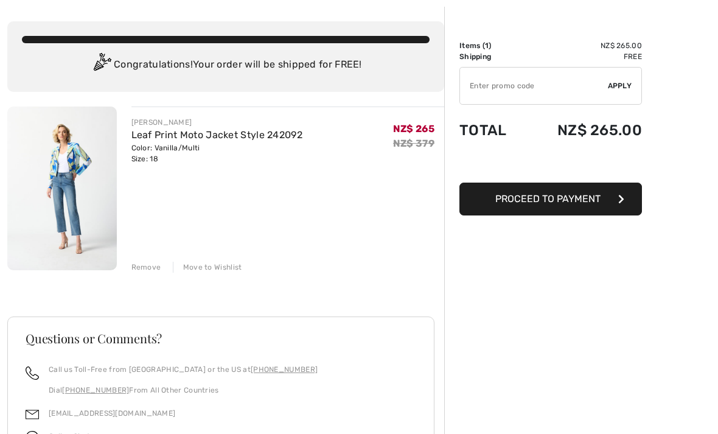
click at [47, 183] on img at bounding box center [62, 188] width 110 height 164
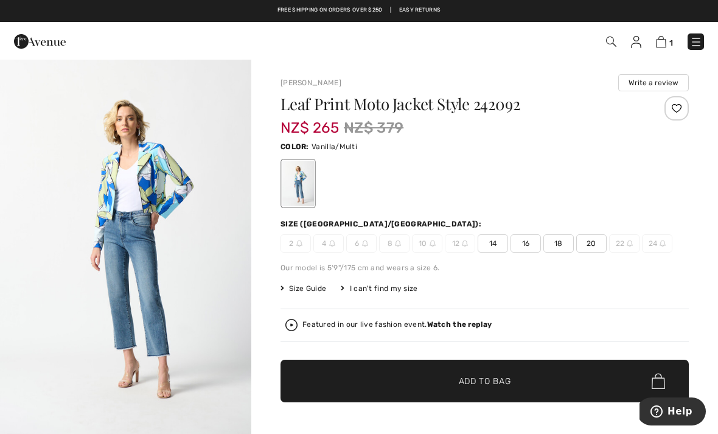
click at [173, 180] on img "1 / 5" at bounding box center [125, 248] width 251 height 377
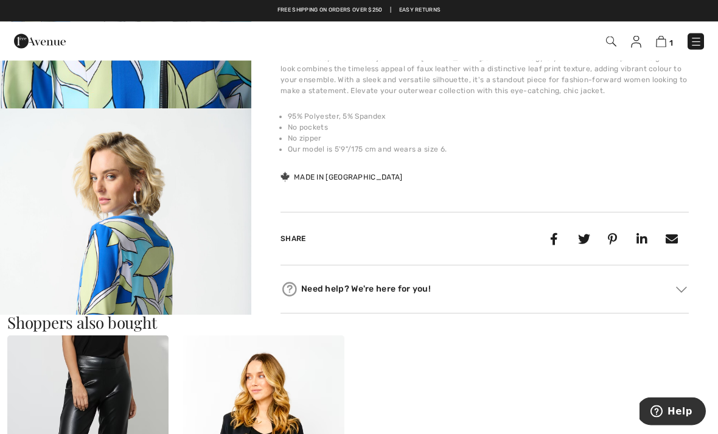
scroll to position [894, 0]
